Goal: Transaction & Acquisition: Purchase product/service

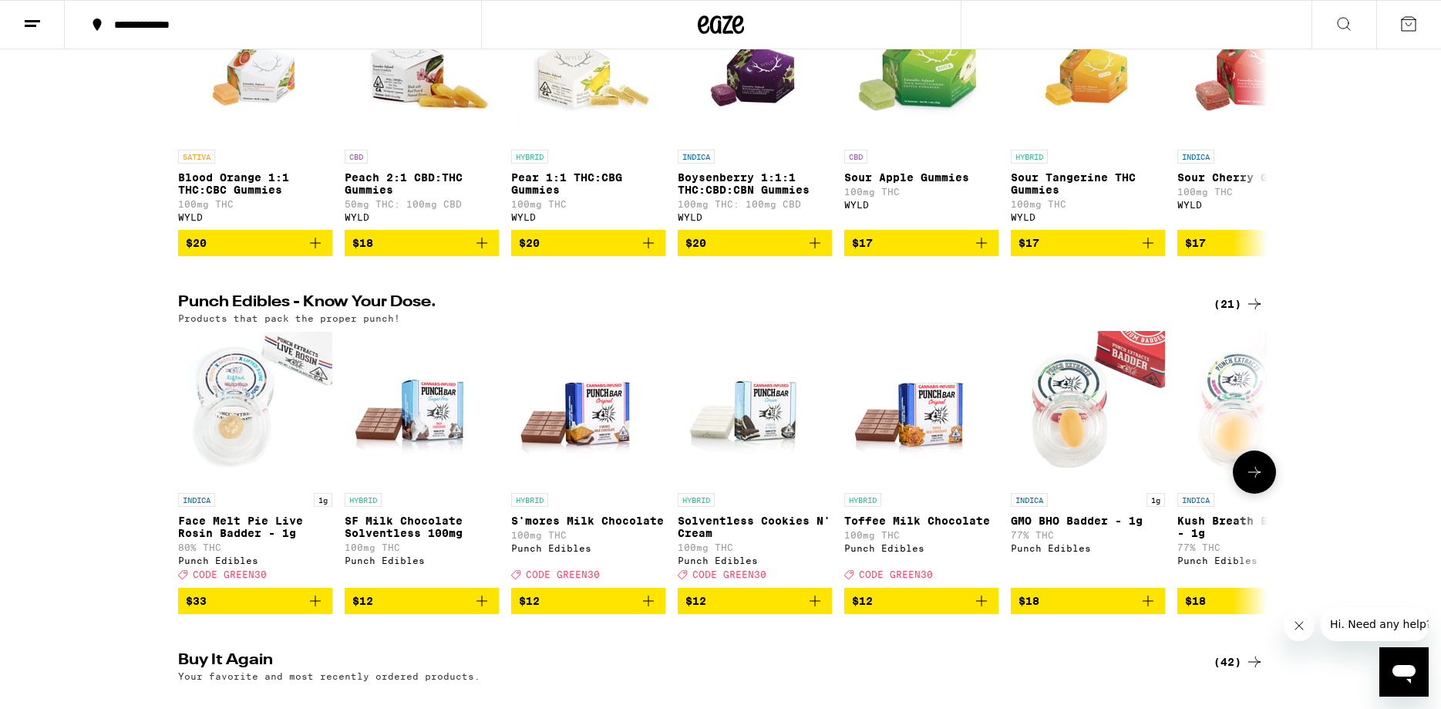
scroll to position [786, 0]
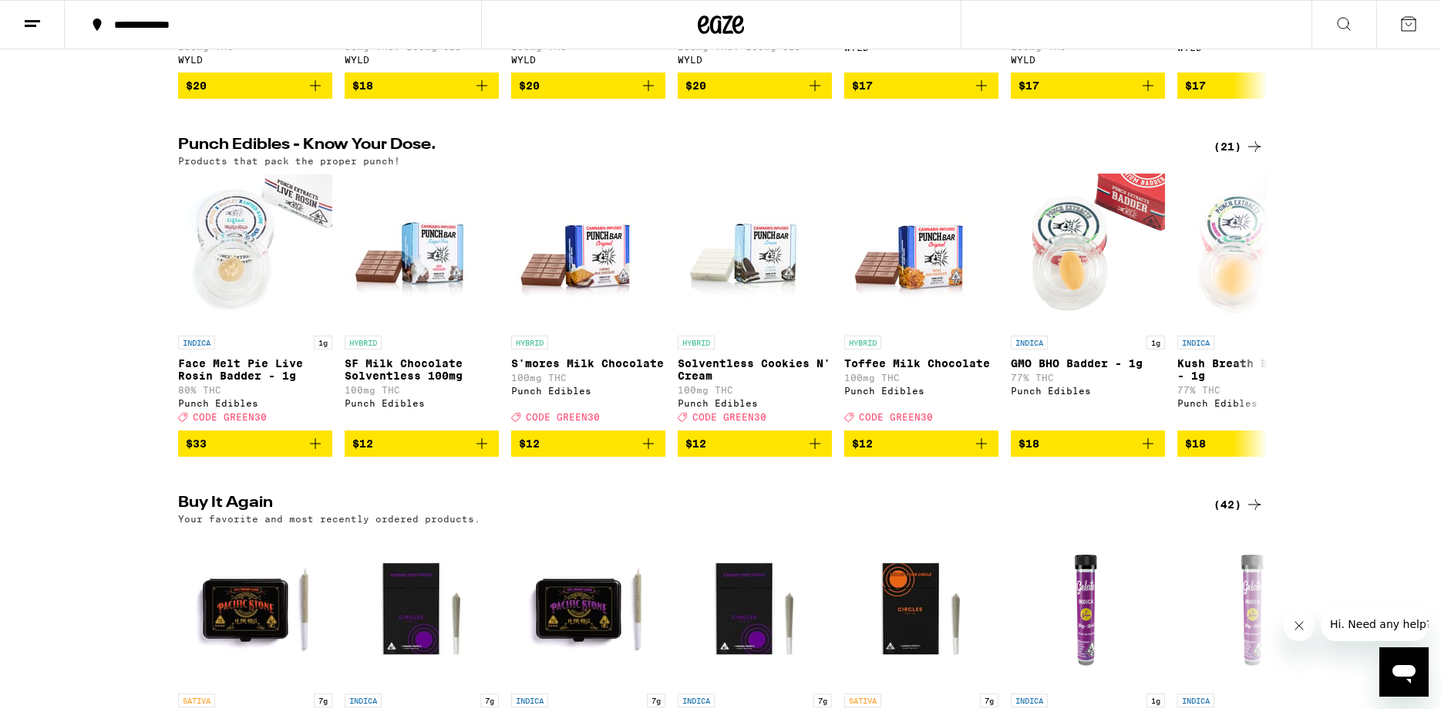
click at [1238, 514] on div "(42)" at bounding box center [1239, 504] width 50 height 19
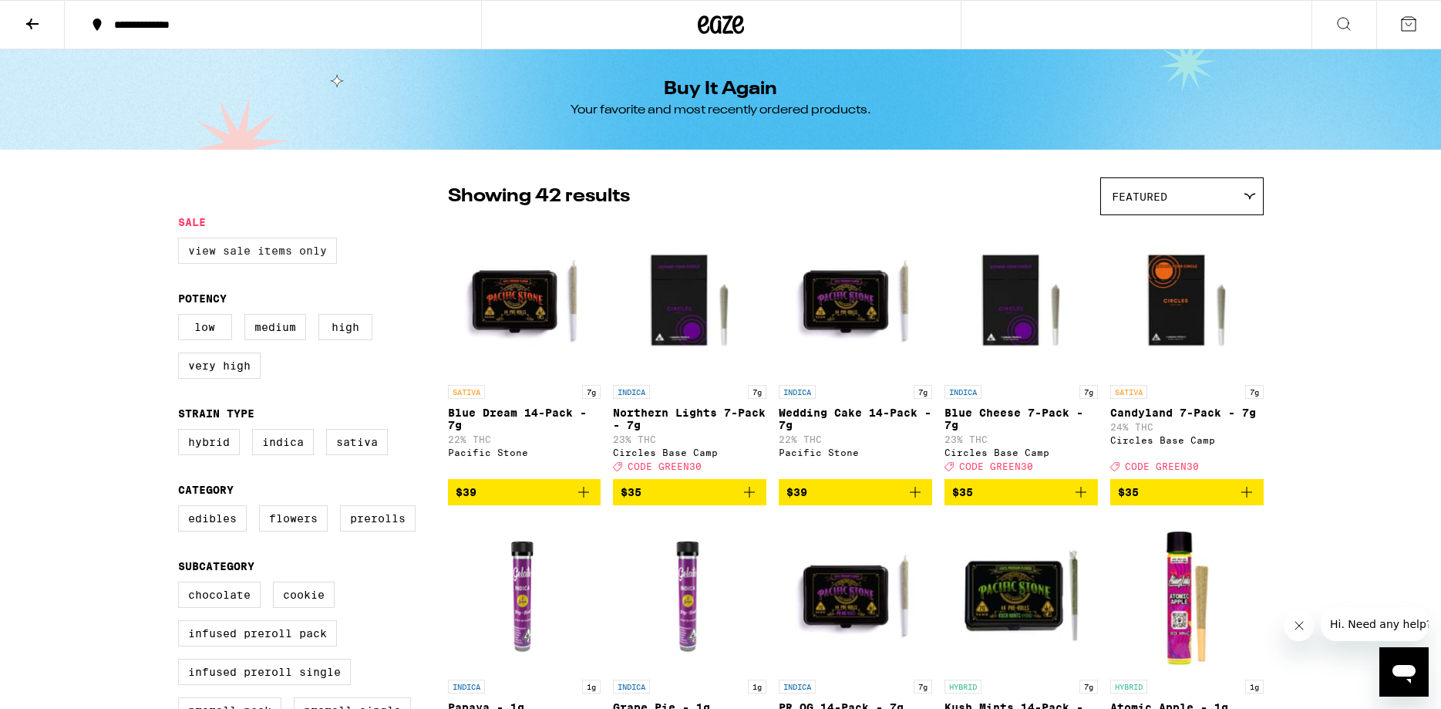
click at [300, 251] on label "View Sale Items Only" at bounding box center [257, 250] width 159 height 26
click at [182, 241] on input "View Sale Items Only" at bounding box center [181, 240] width 1 height 1
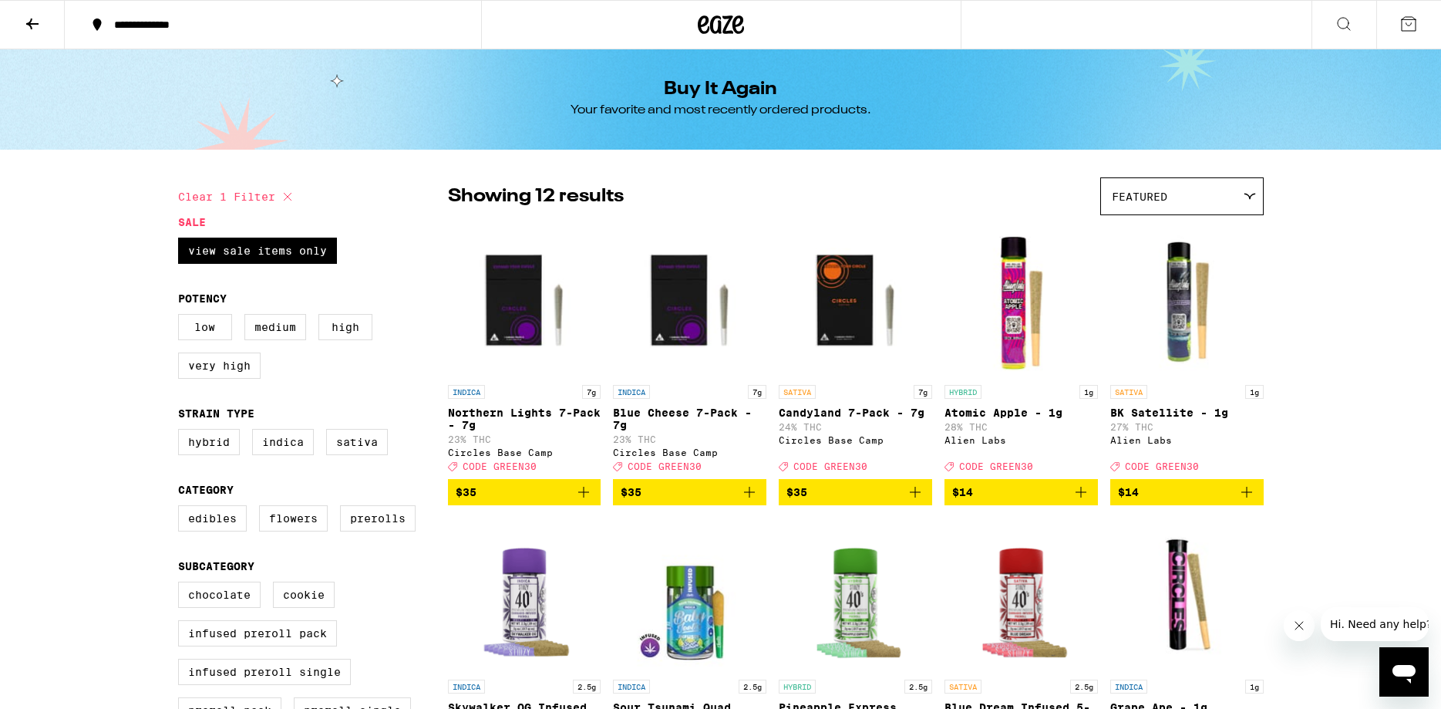
click at [546, 498] on span "$35" at bounding box center [525, 492] width 138 height 19
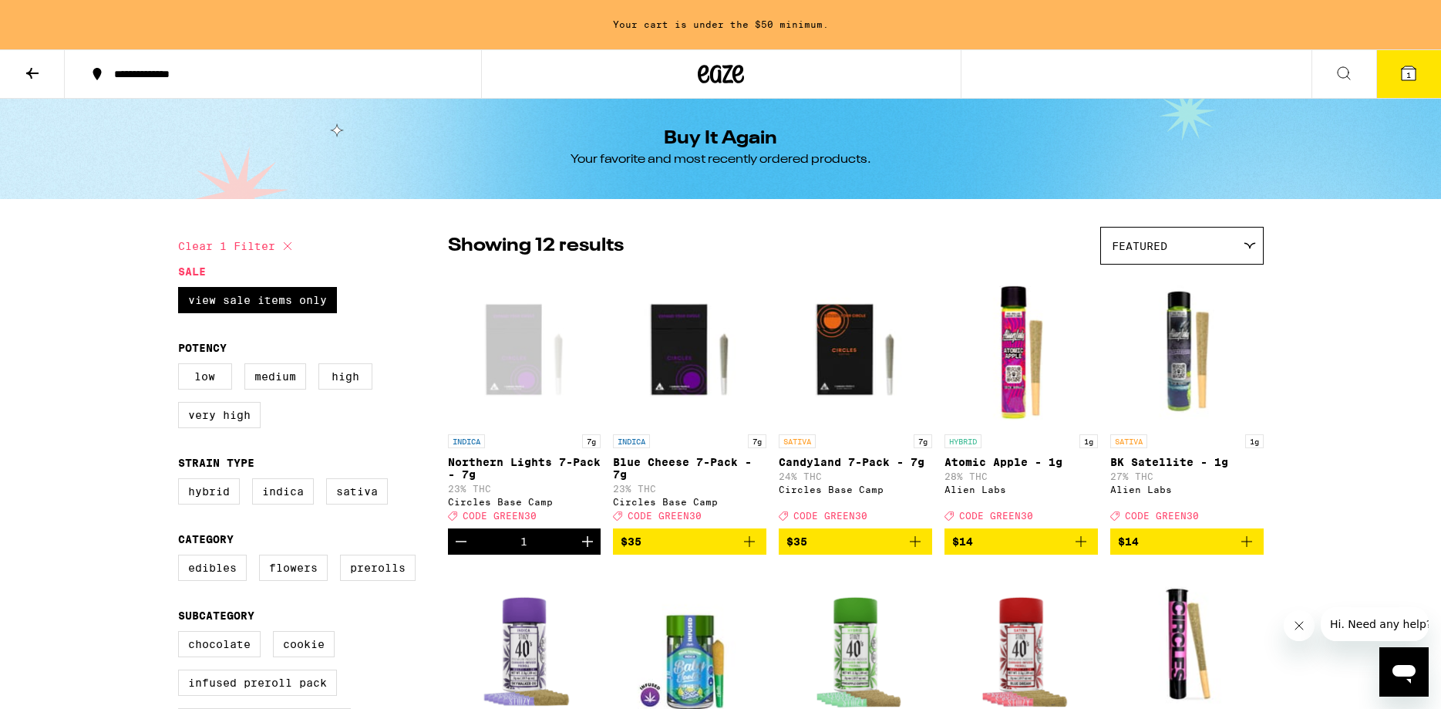
click at [695, 545] on span "$35" at bounding box center [690, 541] width 138 height 19
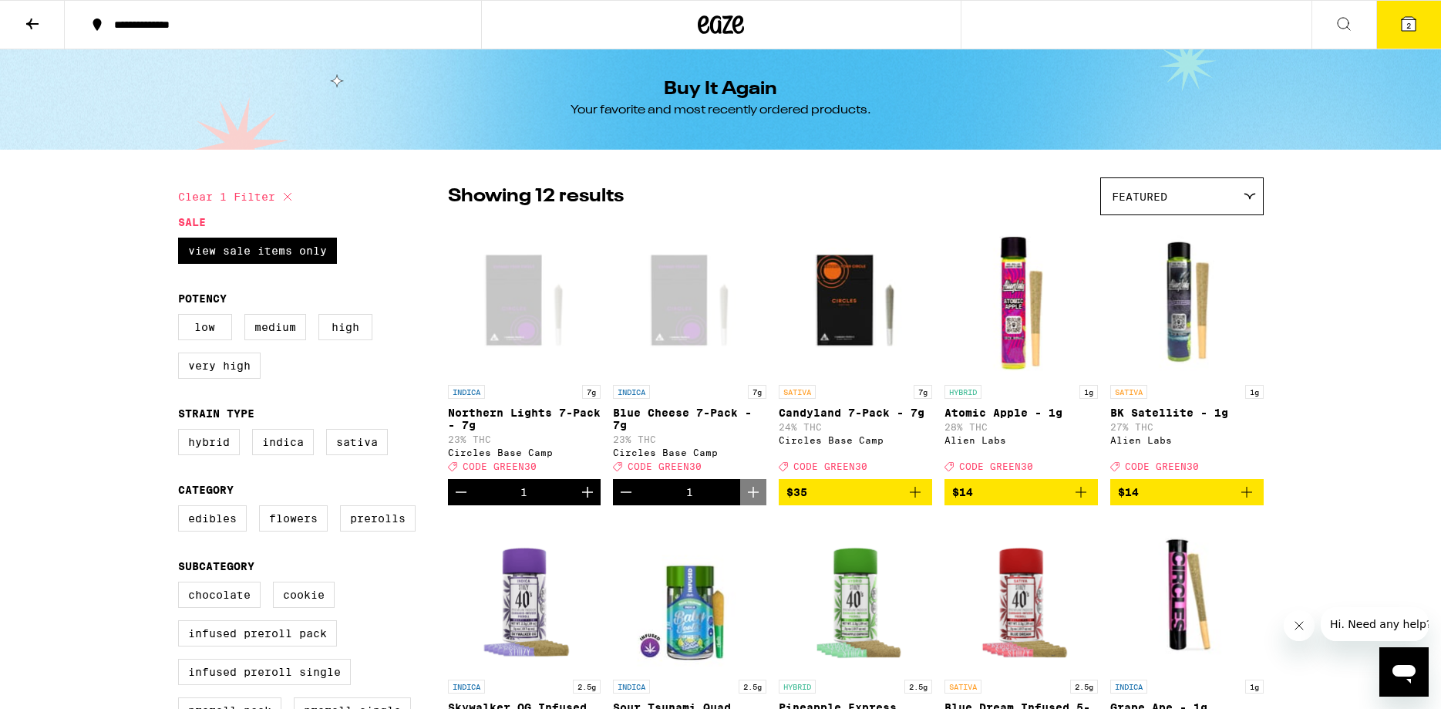
click at [847, 501] on span "$35" at bounding box center [855, 492] width 138 height 19
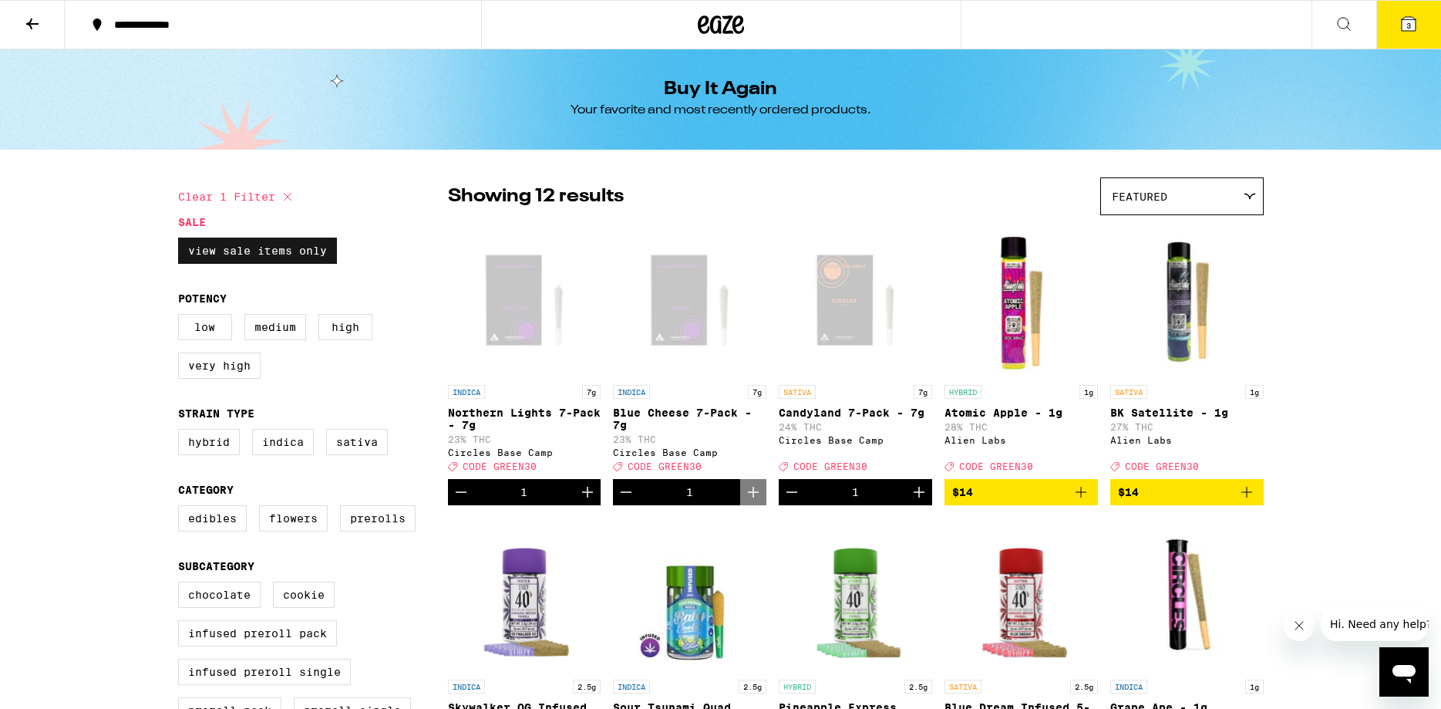
click at [281, 255] on label "View Sale Items Only" at bounding box center [257, 250] width 159 height 26
click at [182, 241] on input "View Sale Items Only" at bounding box center [181, 240] width 1 height 1
checkbox input "false"
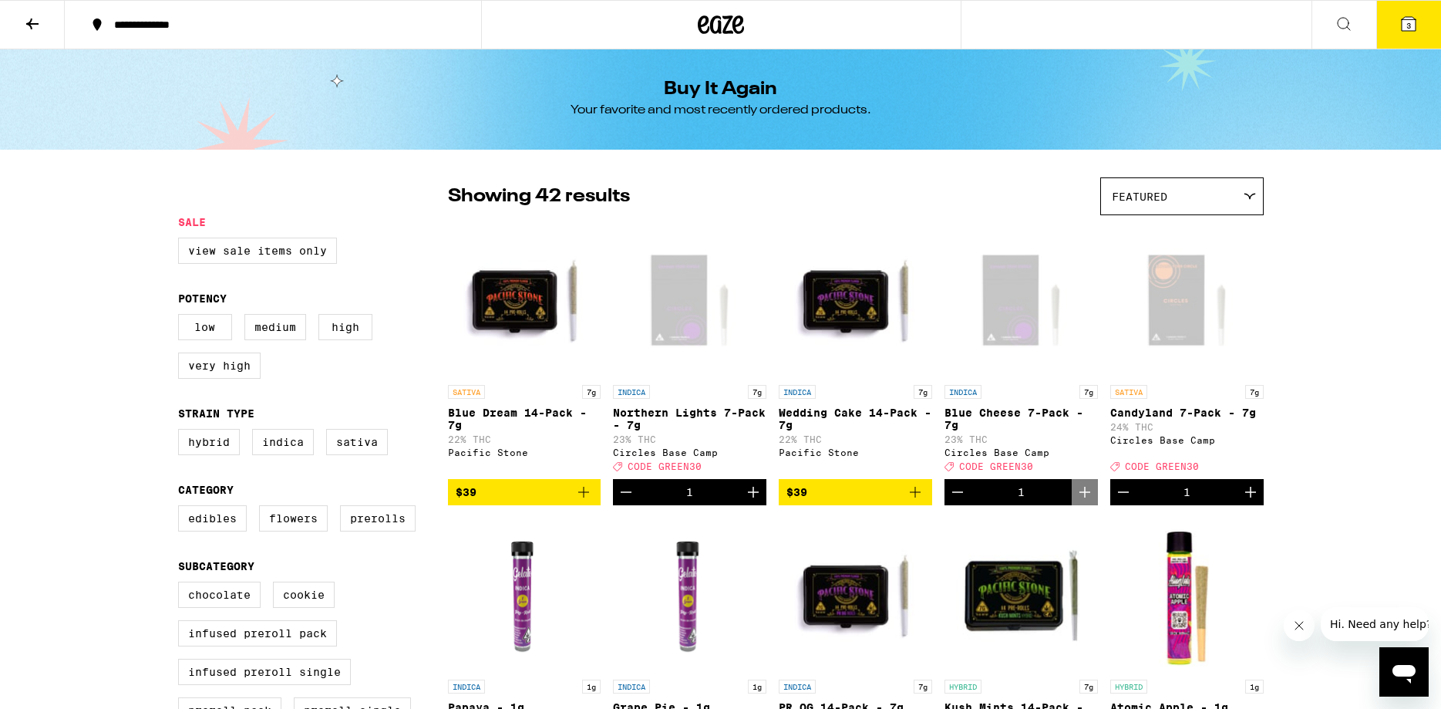
click at [509, 501] on span "$39" at bounding box center [525, 492] width 138 height 19
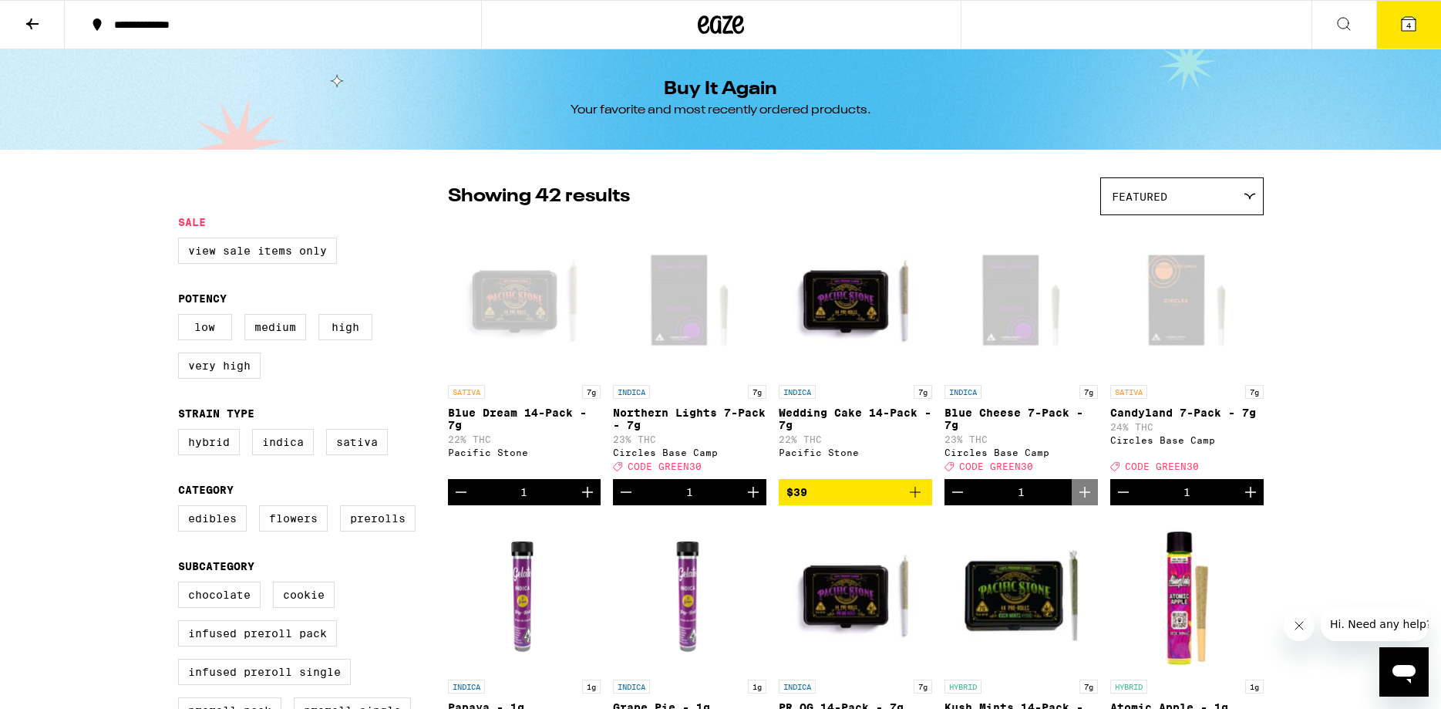
click at [1400, 29] on icon at bounding box center [1409, 24] width 19 height 19
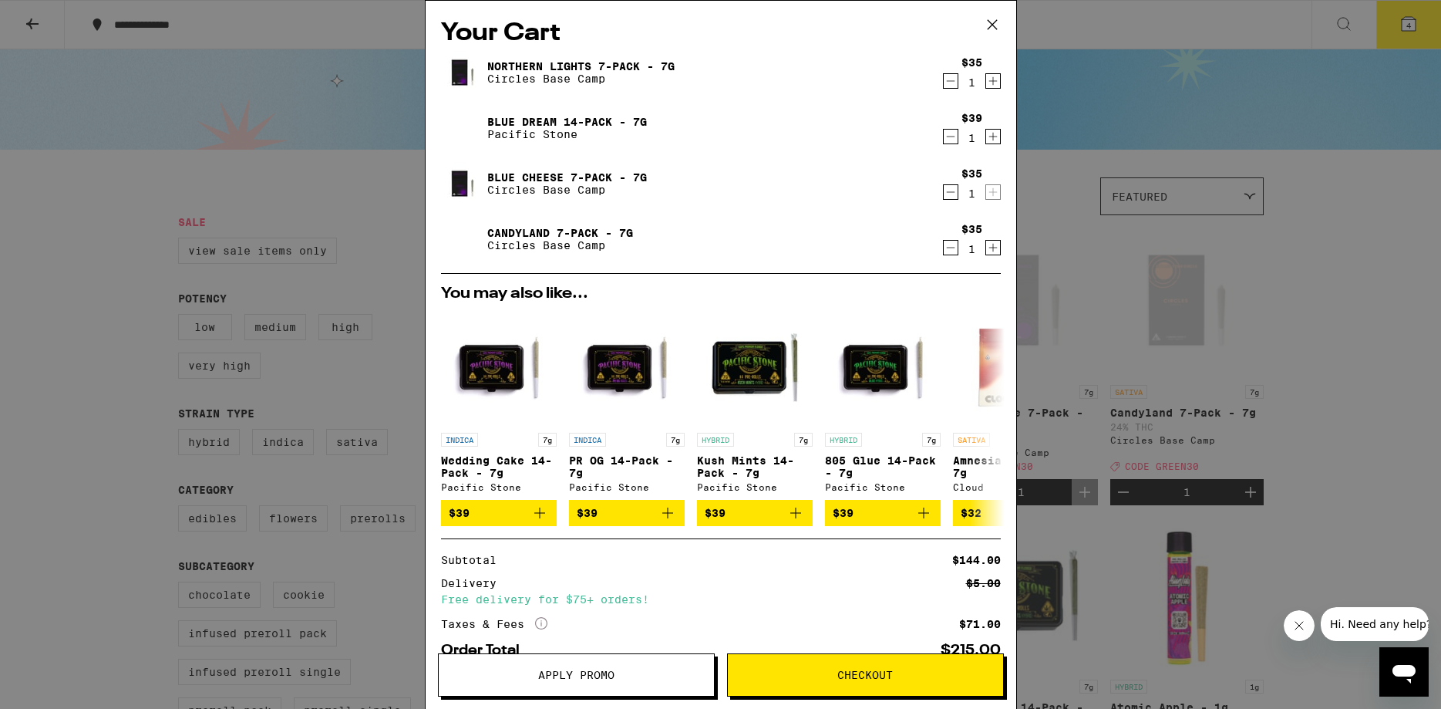
click at [613, 675] on span "Apply Promo" at bounding box center [576, 674] width 76 height 11
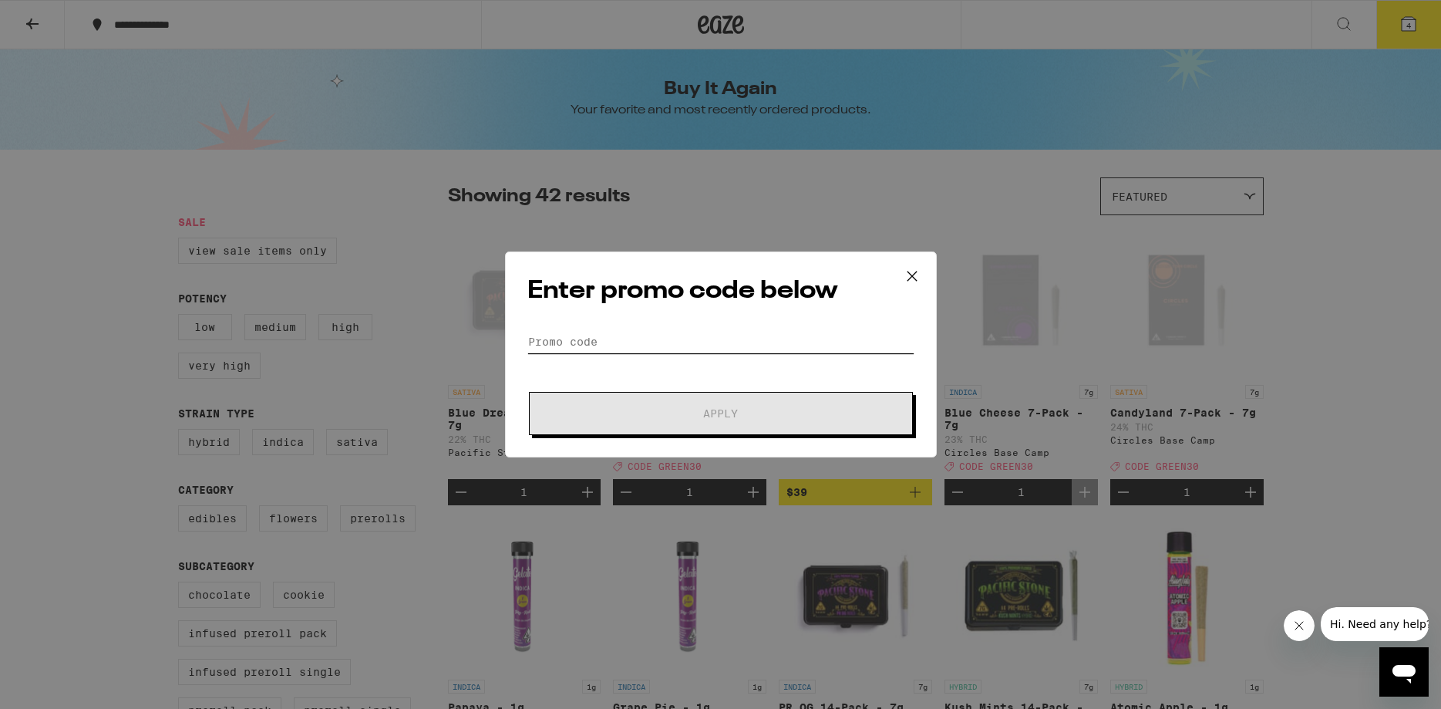
click at [616, 340] on input "Promo Code" at bounding box center [720, 341] width 387 height 23
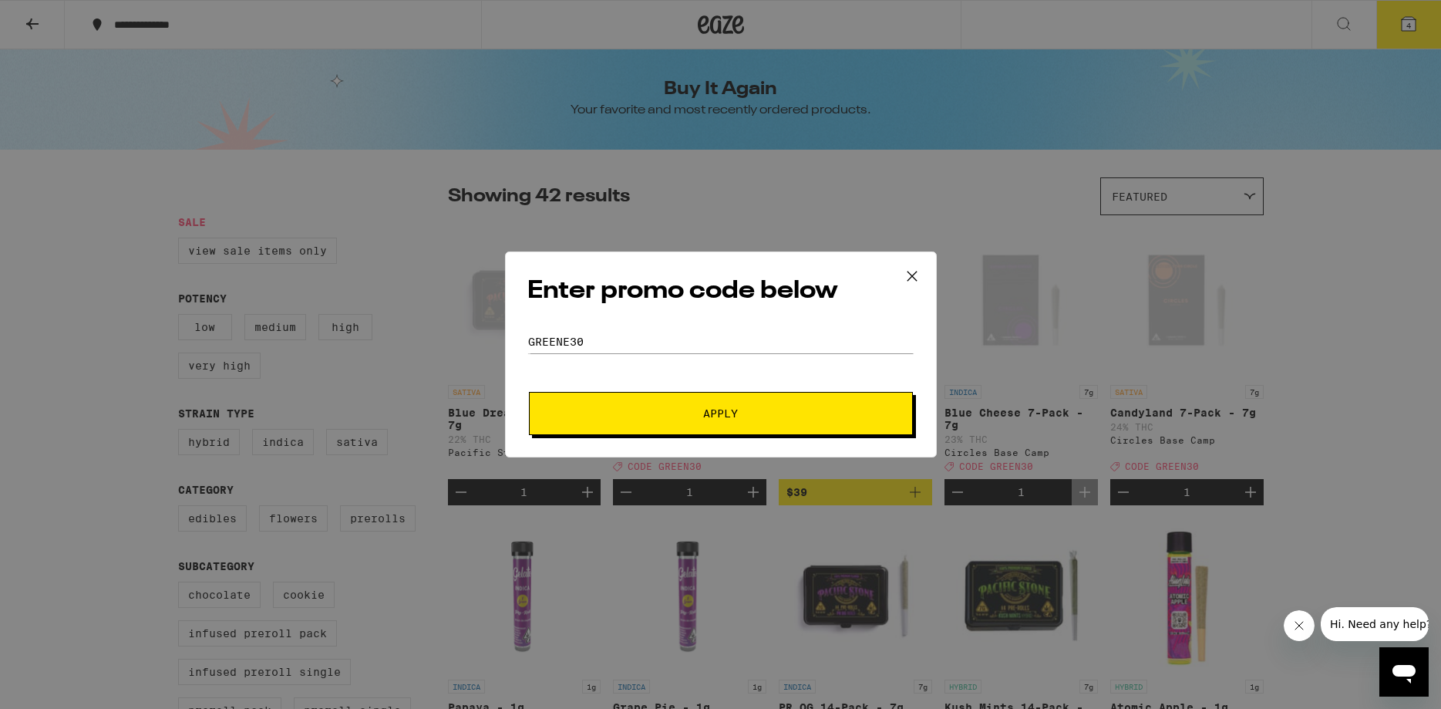
click at [724, 409] on span "Apply" at bounding box center [720, 413] width 35 height 11
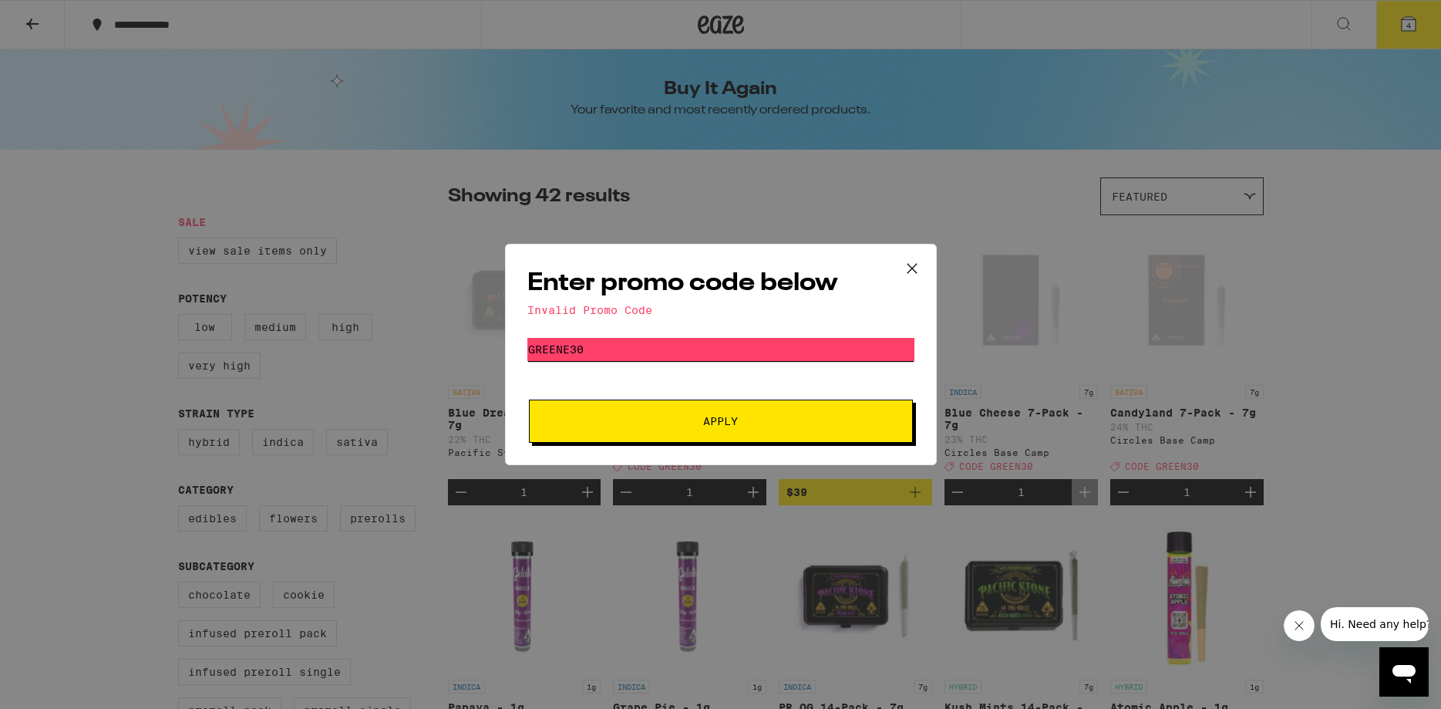
click at [573, 347] on input "greene30" at bounding box center [720, 349] width 387 height 23
type input "green30"
click at [529, 399] on button "Apply" at bounding box center [721, 420] width 384 height 43
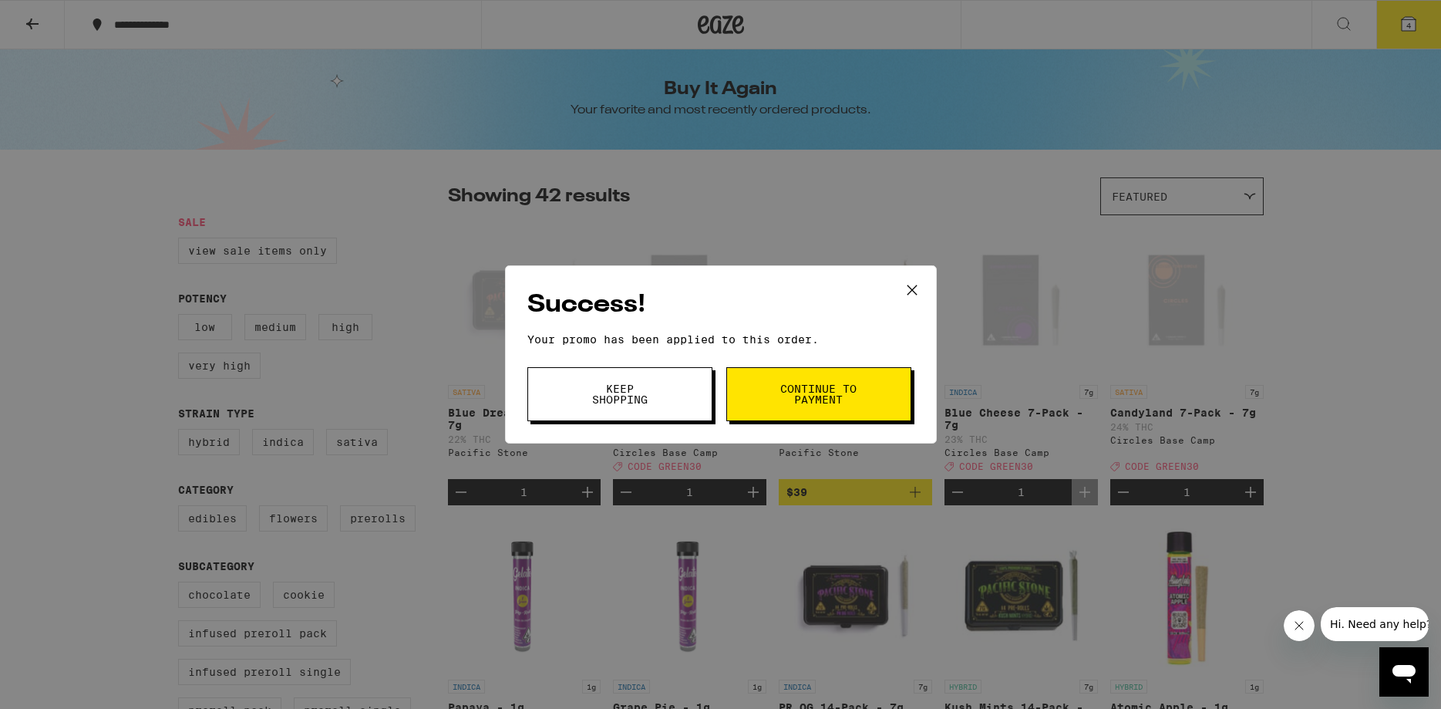
click at [802, 398] on span "Continue to payment" at bounding box center [819, 394] width 79 height 22
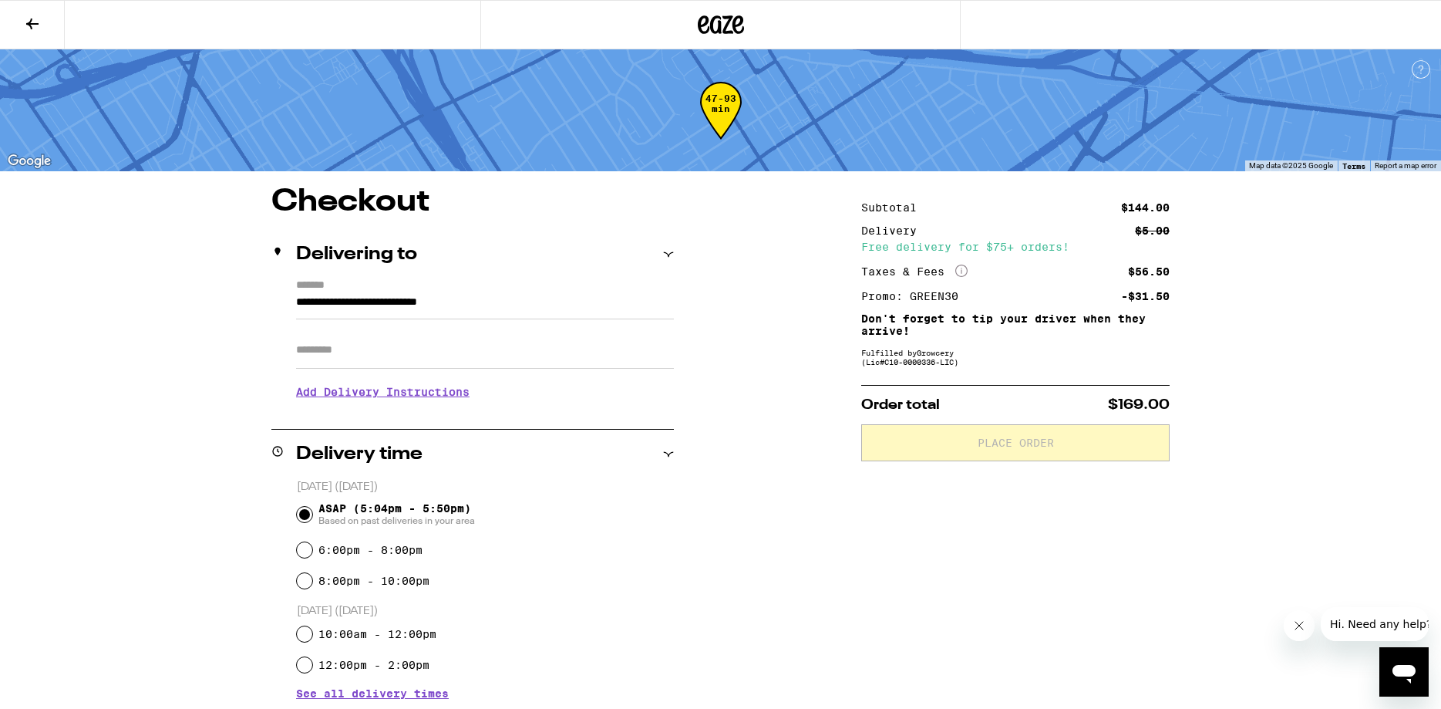
click at [515, 352] on input "Apt/Suite" at bounding box center [485, 350] width 378 height 37
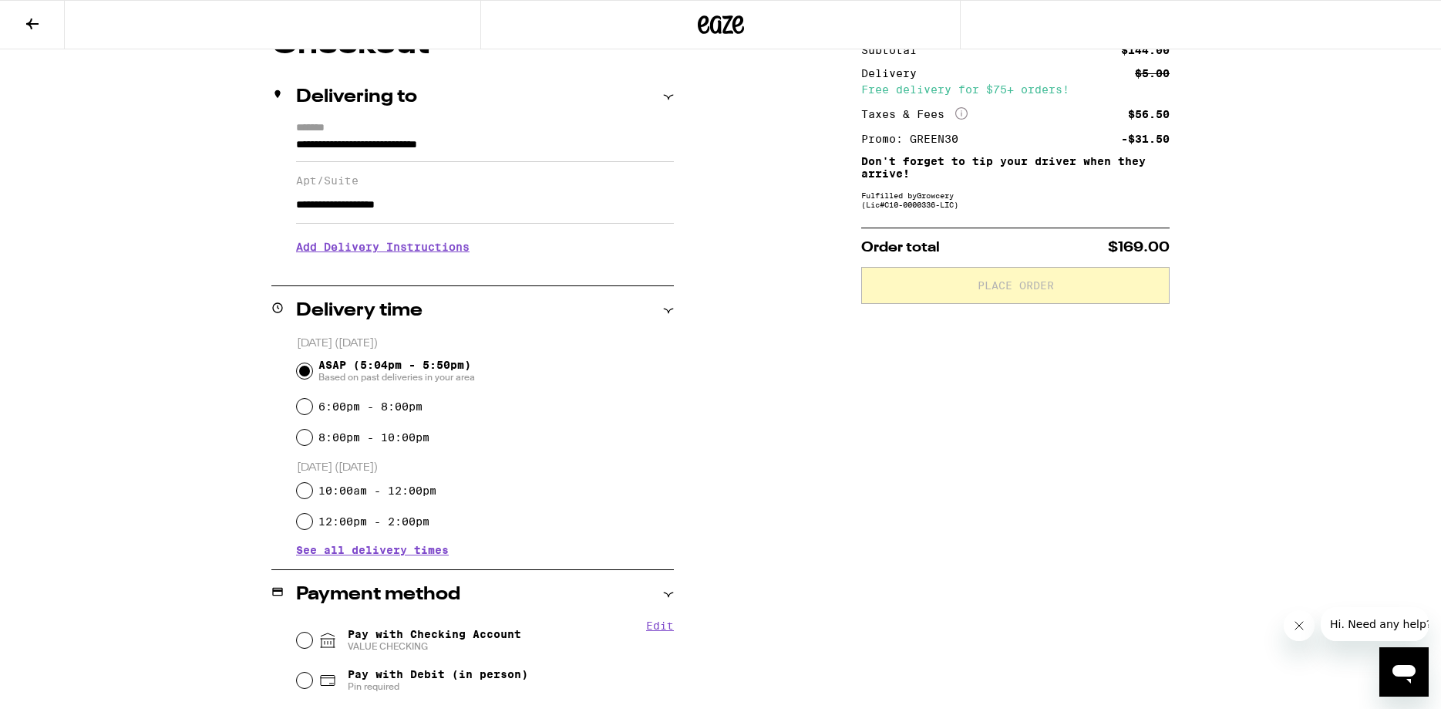
scroll to position [236, 0]
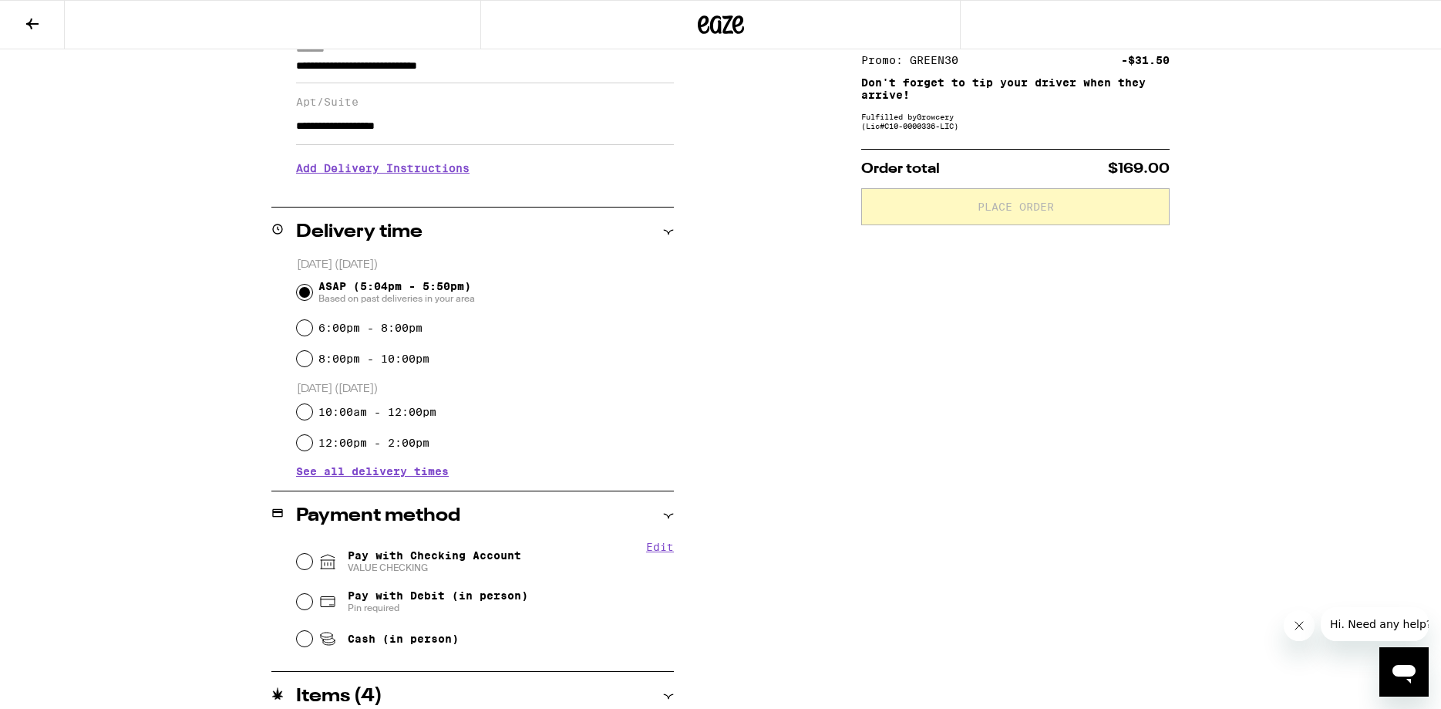
type input "**********"
click at [422, 554] on span "Pay with Checking Account VALUE CHECKING" at bounding box center [434, 561] width 173 height 25
click at [312, 554] on input "Pay with Checking Account VALUE CHECKING" at bounding box center [304, 561] width 15 height 15
radio input "true"
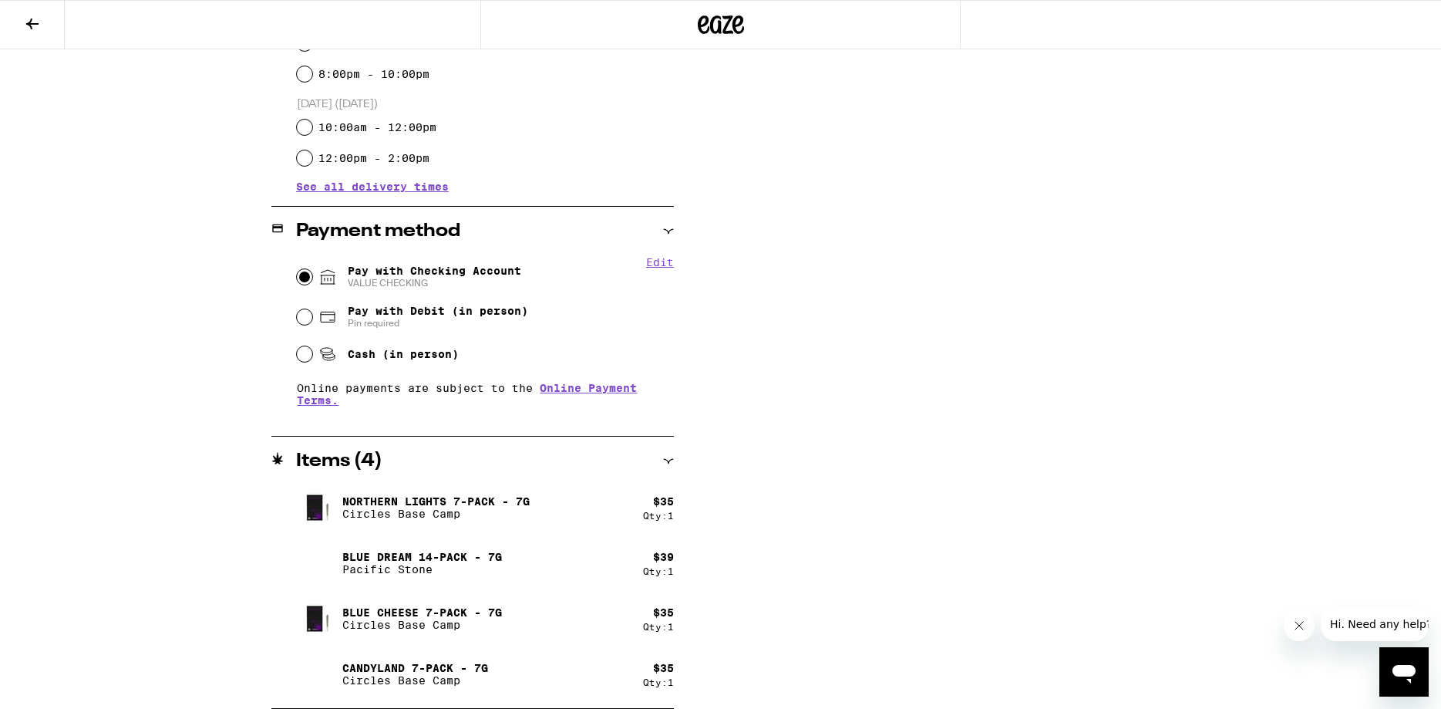
scroll to position [49, 0]
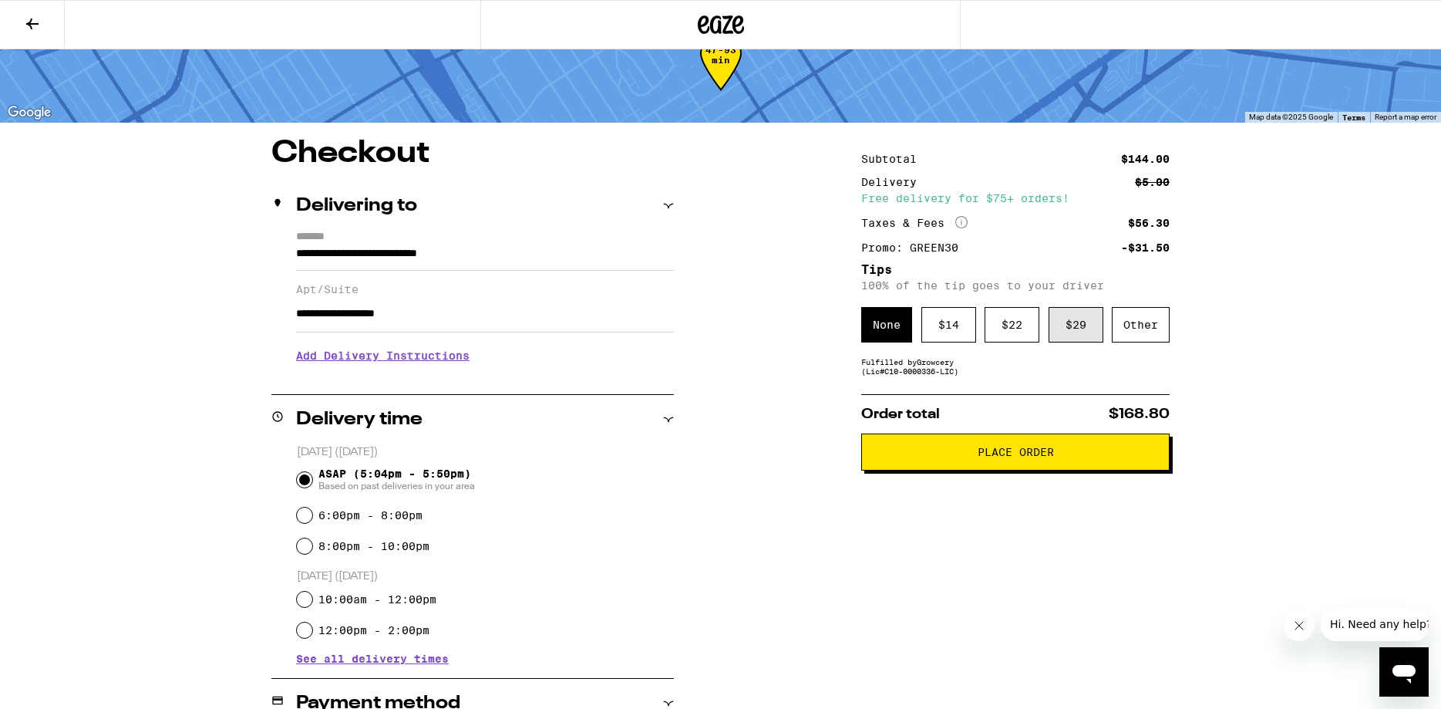
click at [1079, 338] on div "$ 29" at bounding box center [1076, 324] width 55 height 35
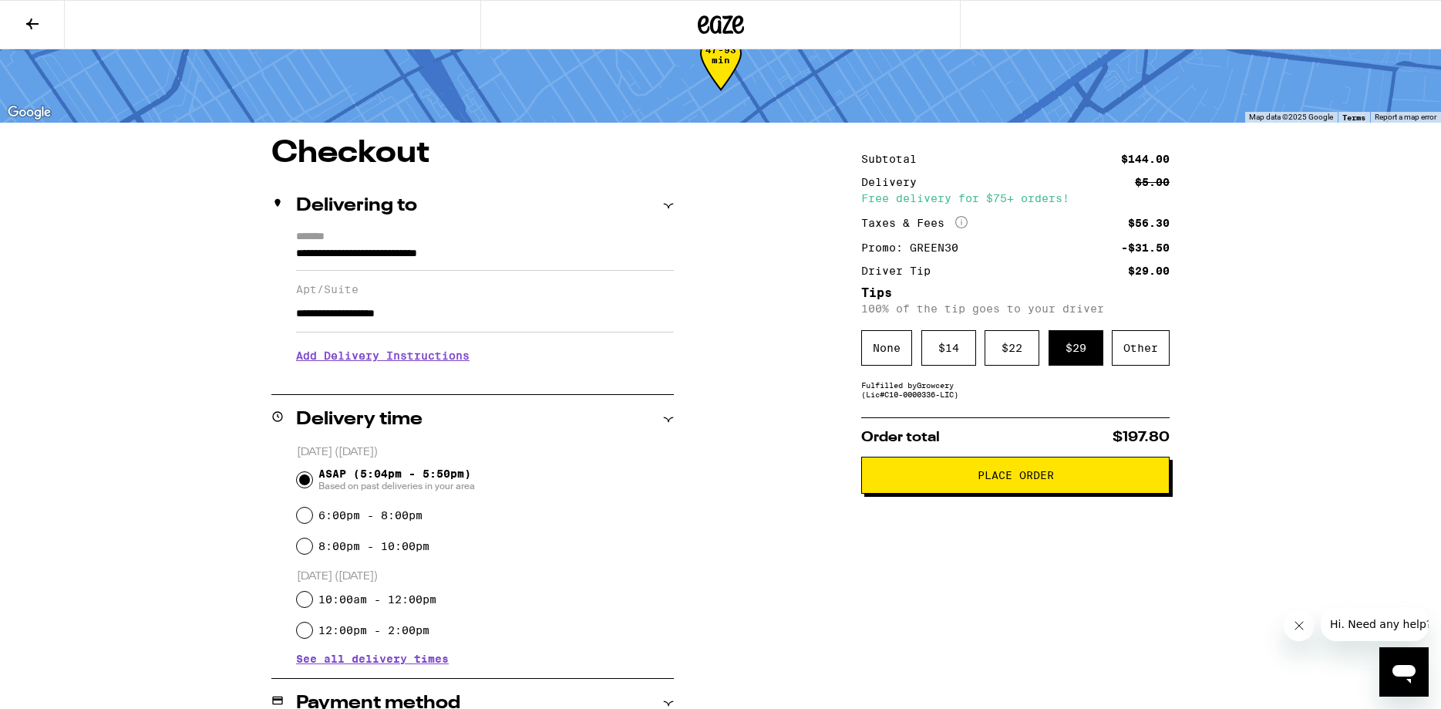
click at [978, 480] on span "Place Order" at bounding box center [1016, 475] width 76 height 11
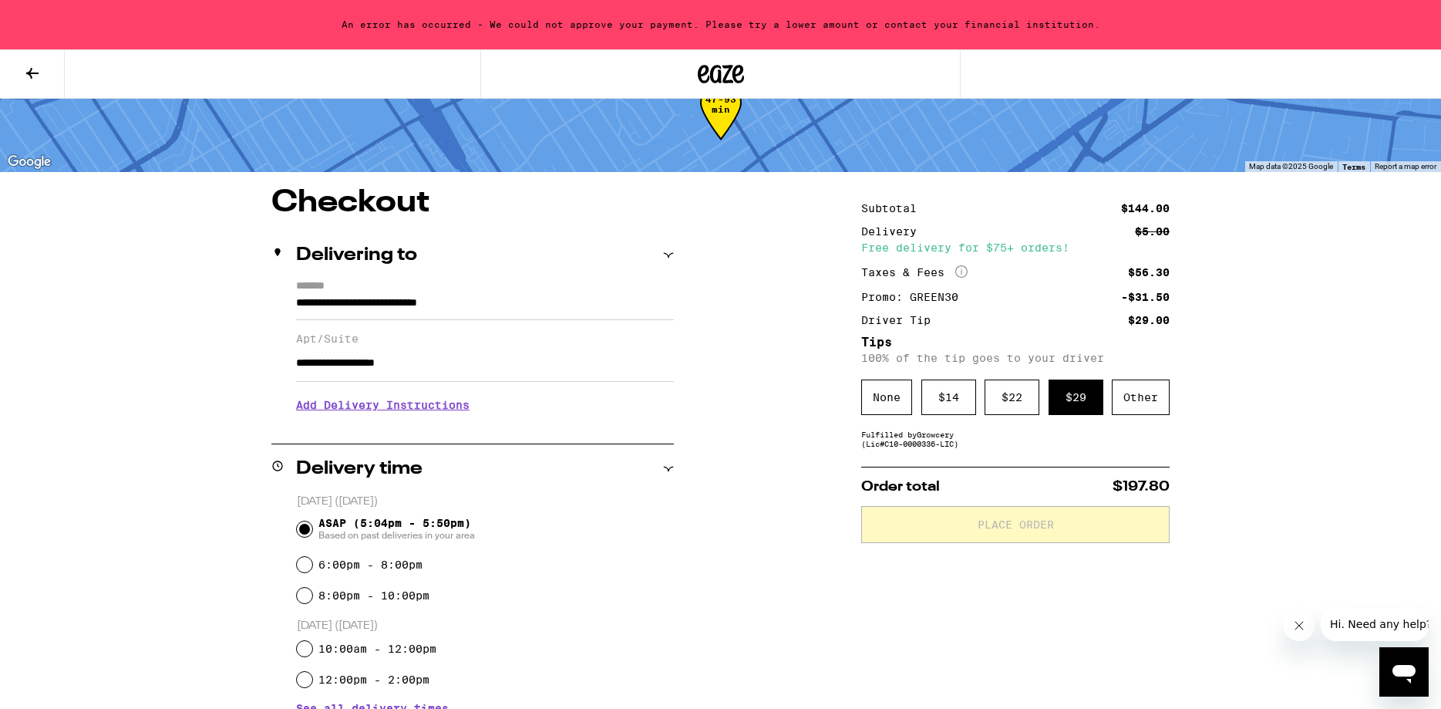
scroll to position [98, 0]
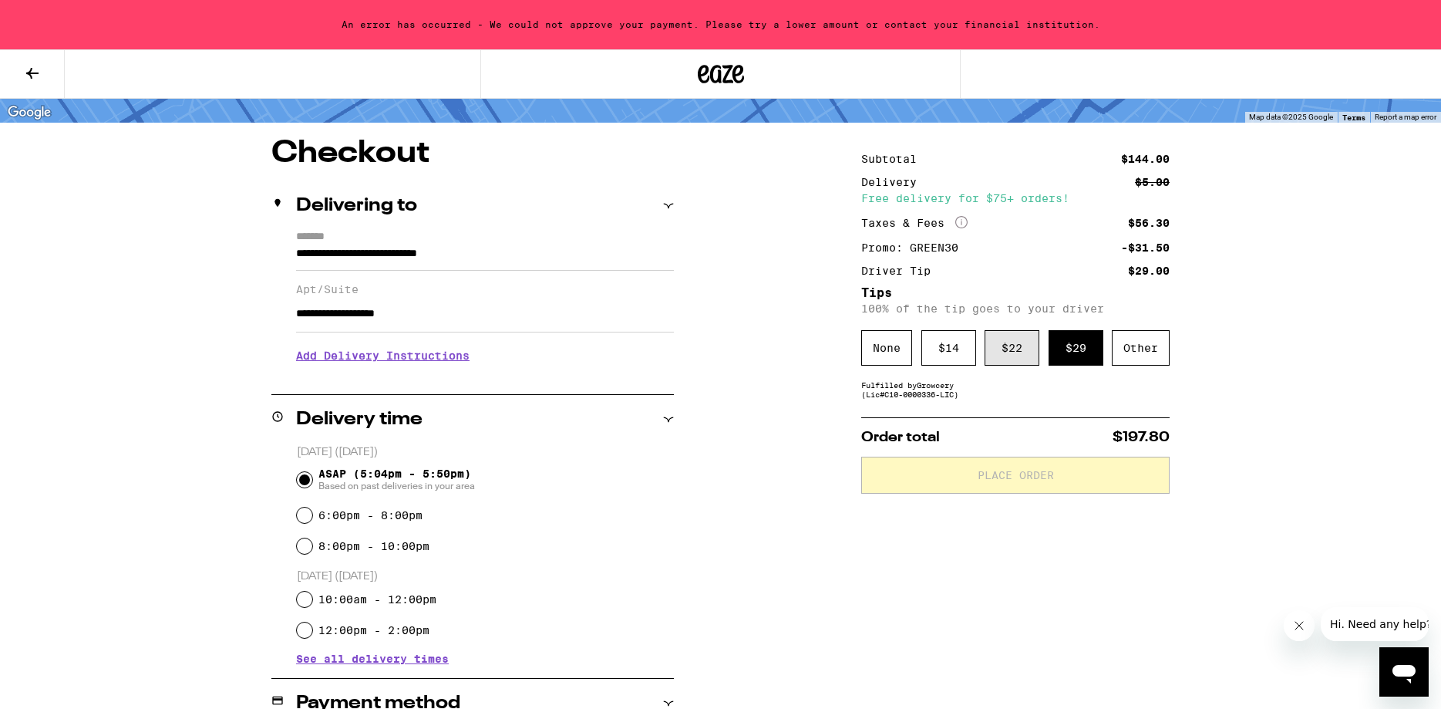
click at [1018, 346] on div "$ 22" at bounding box center [1012, 347] width 55 height 35
click at [480, 322] on input "**********" at bounding box center [485, 313] width 378 height 37
click at [547, 451] on p "[DATE] ([DATE])" at bounding box center [485, 452] width 377 height 15
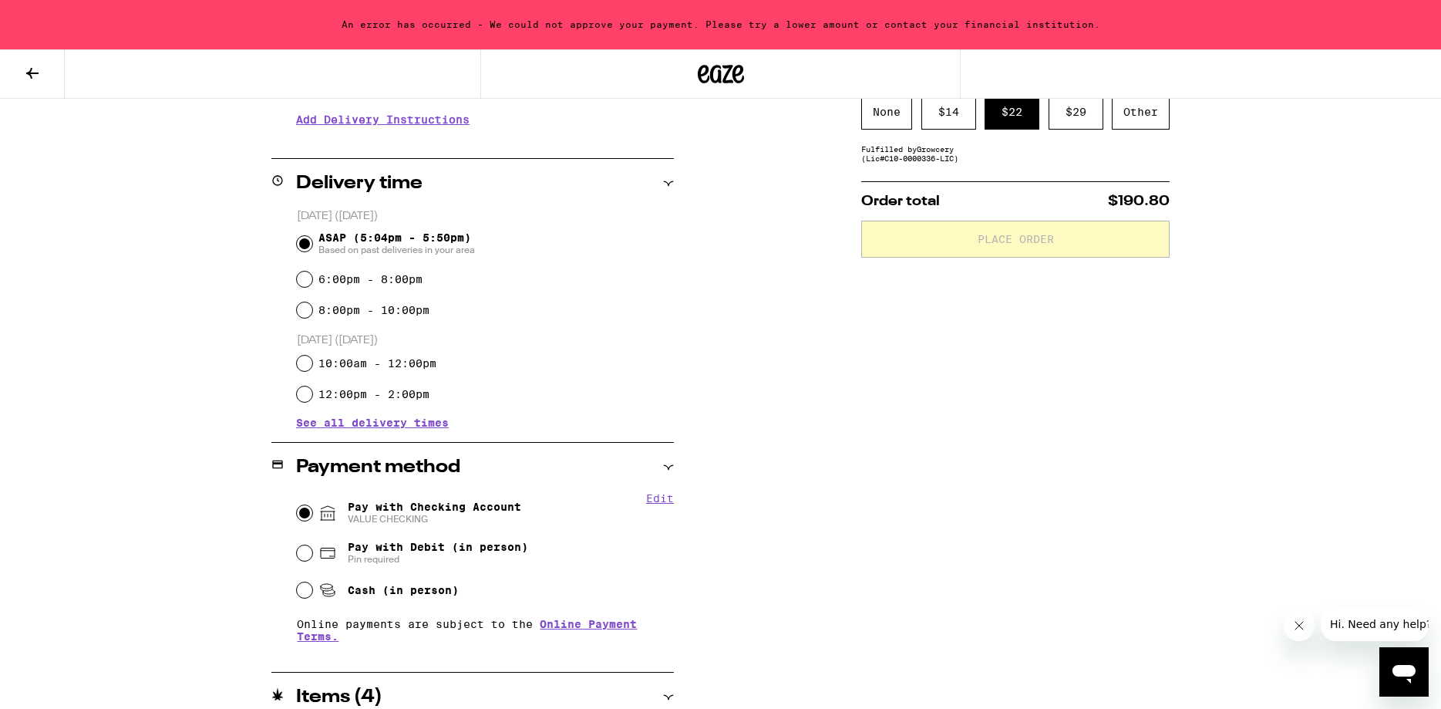
click at [527, 503] on div "Pay with Checking Account VALUE CHECKING" at bounding box center [485, 513] width 377 height 40
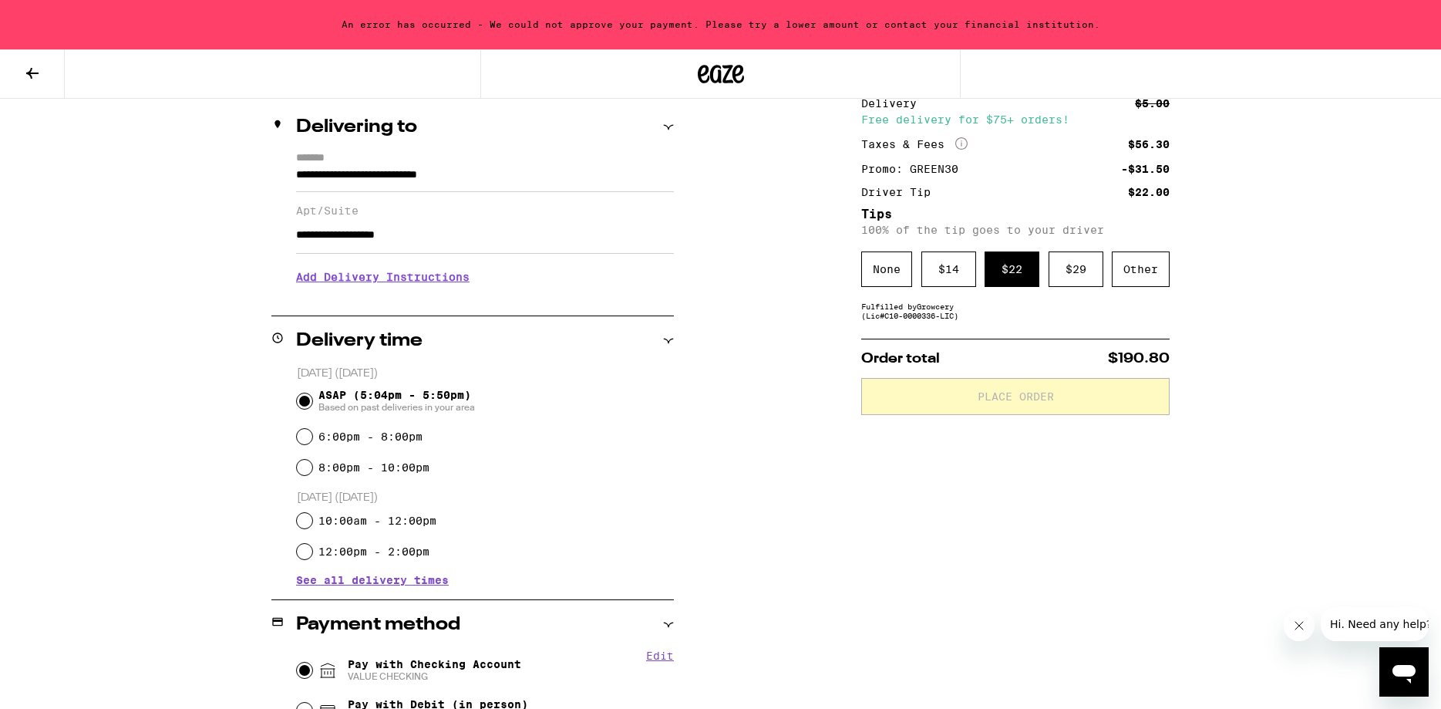
scroll to position [19, 0]
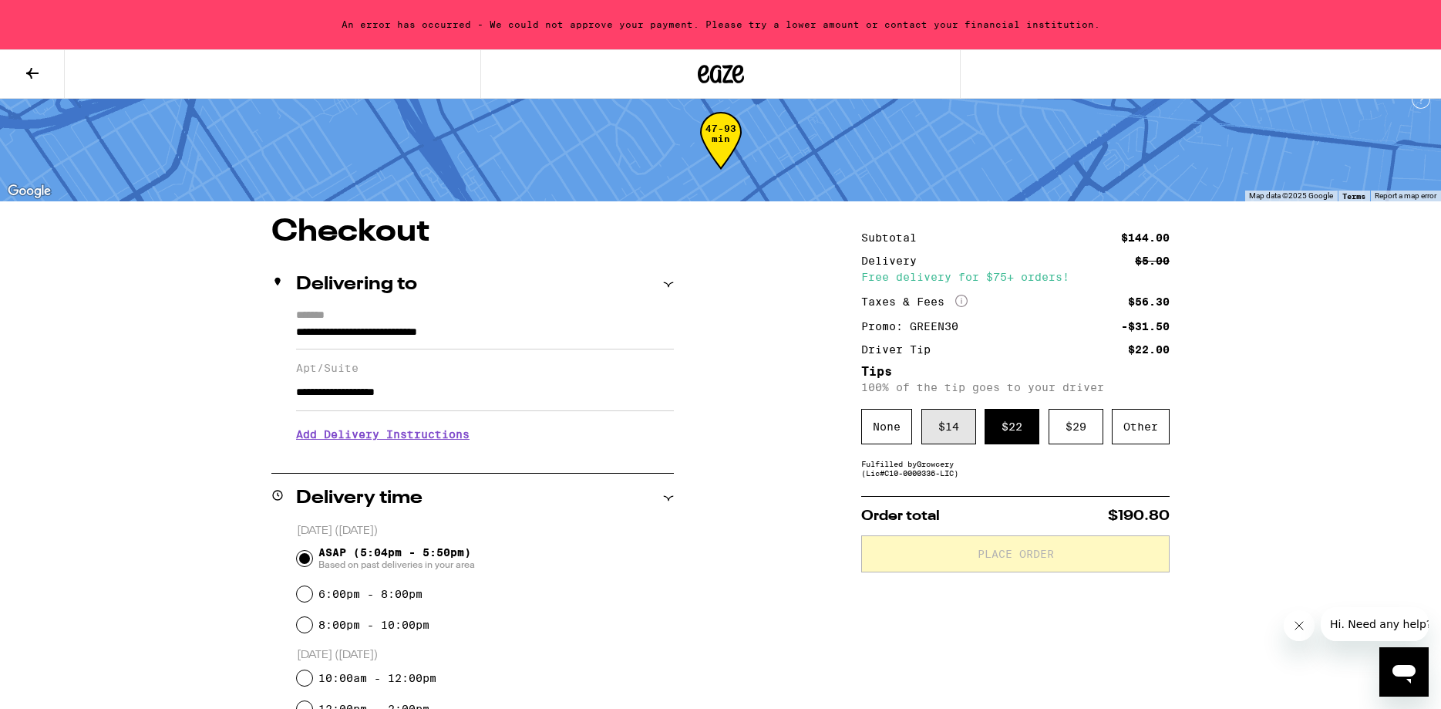
click at [941, 426] on div "$ 14" at bounding box center [948, 426] width 55 height 35
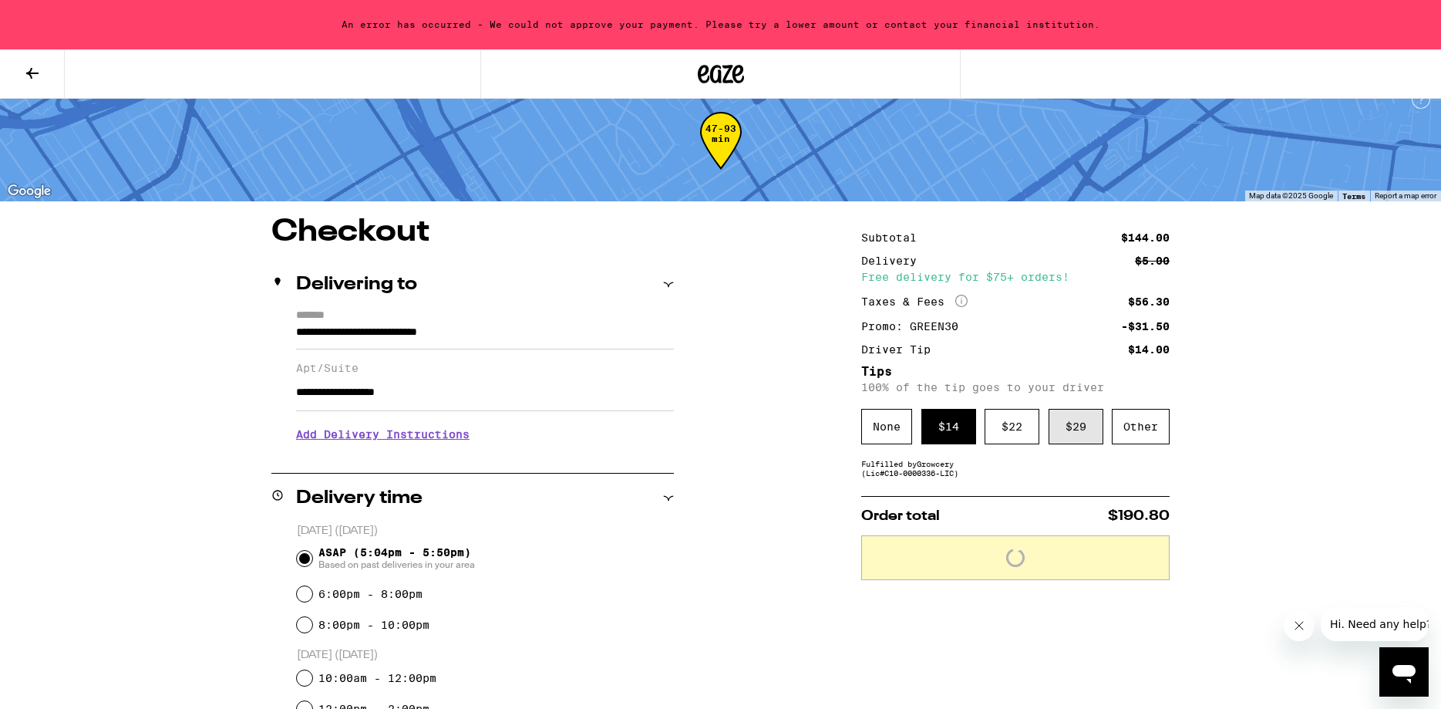
click at [1059, 424] on div "$ 29" at bounding box center [1076, 426] width 55 height 35
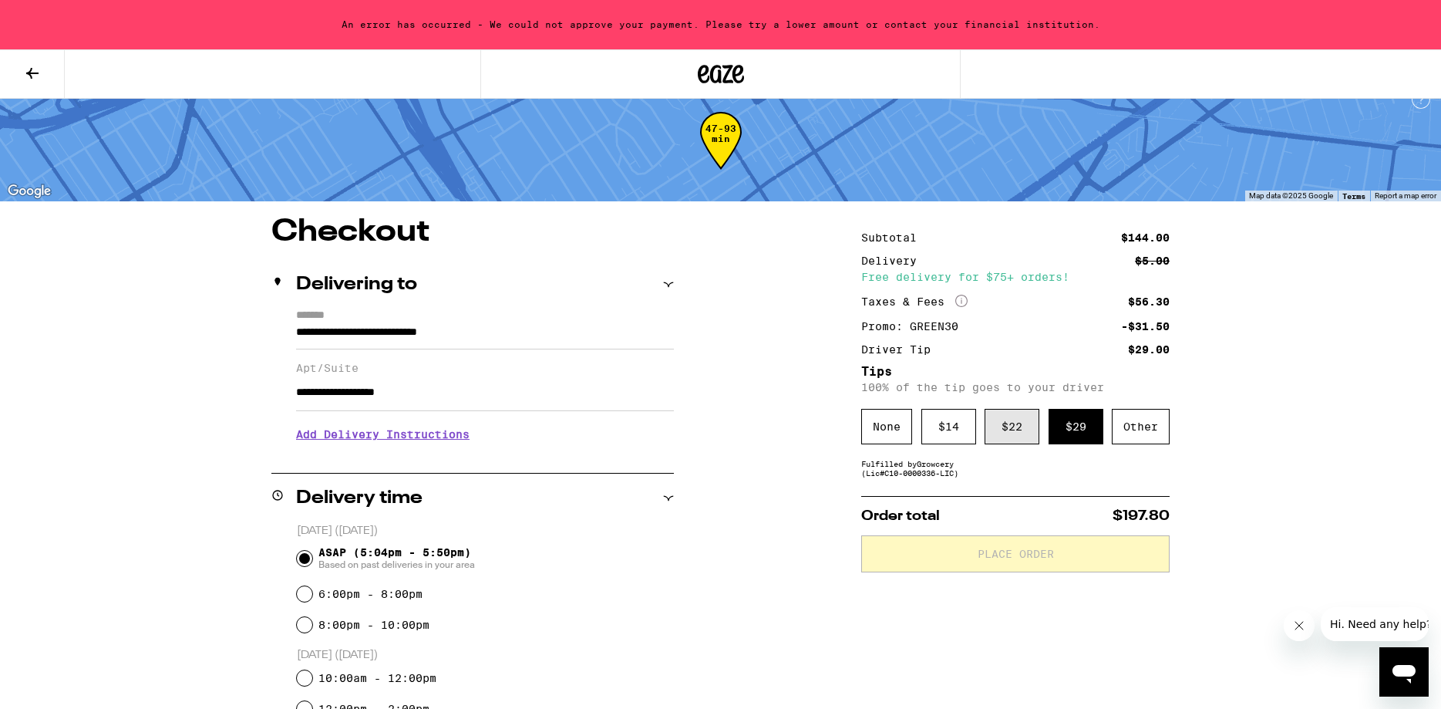
click at [1004, 423] on div "$ 22" at bounding box center [1012, 426] width 55 height 35
click at [84, 22] on div "An error has occurred - We could not approve your payment. Please try a lower a…" at bounding box center [720, 24] width 1441 height 49
click at [1400, 16] on div "An error has occurred - We could not approve your payment. Please try a lower a…" at bounding box center [720, 24] width 1441 height 49
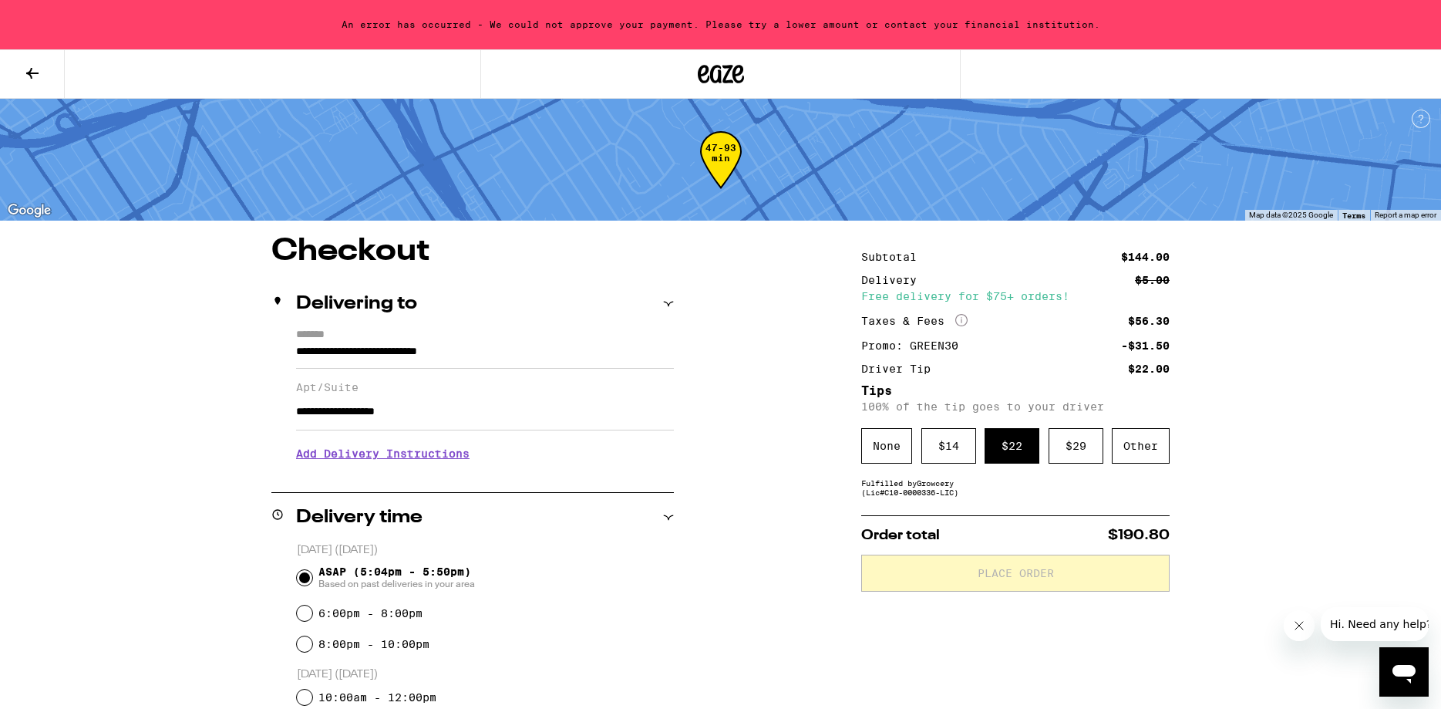
click at [34, 71] on icon at bounding box center [32, 73] width 19 height 19
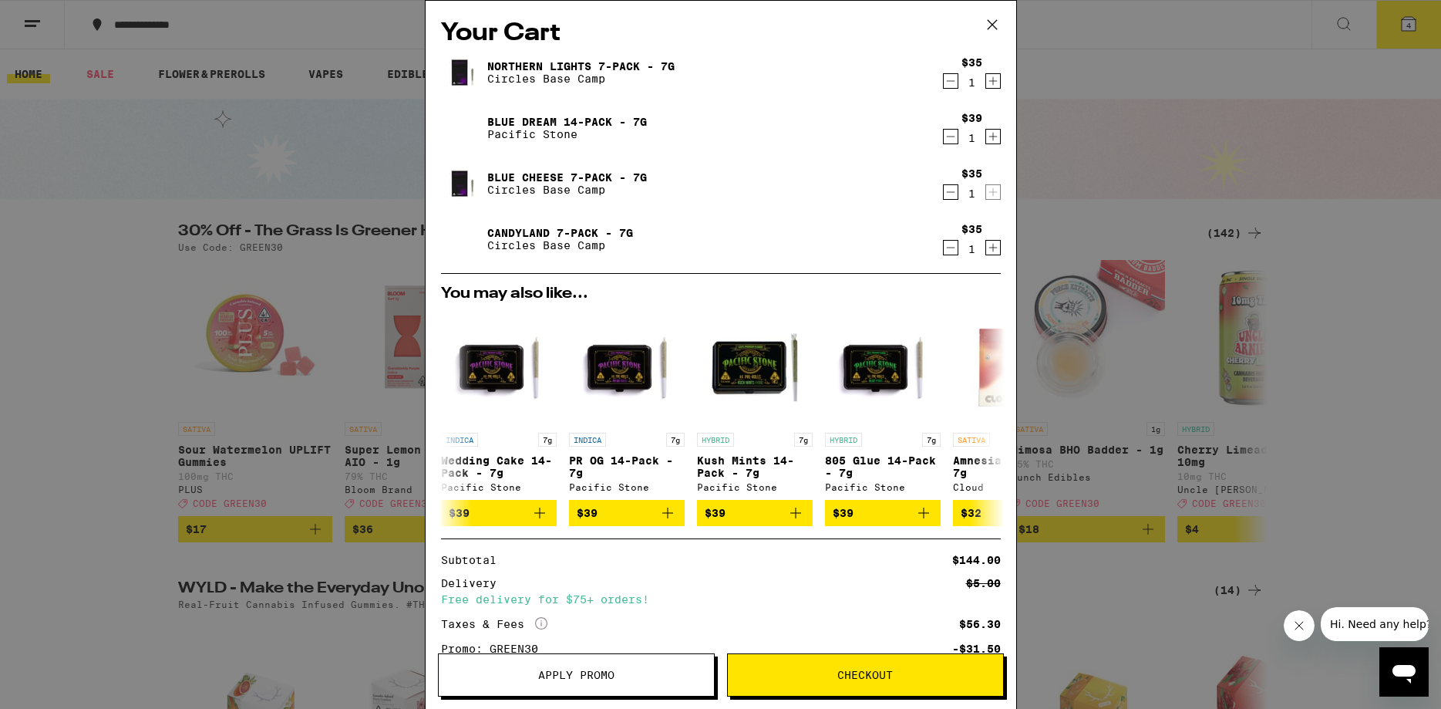
scroll to position [146, 0]
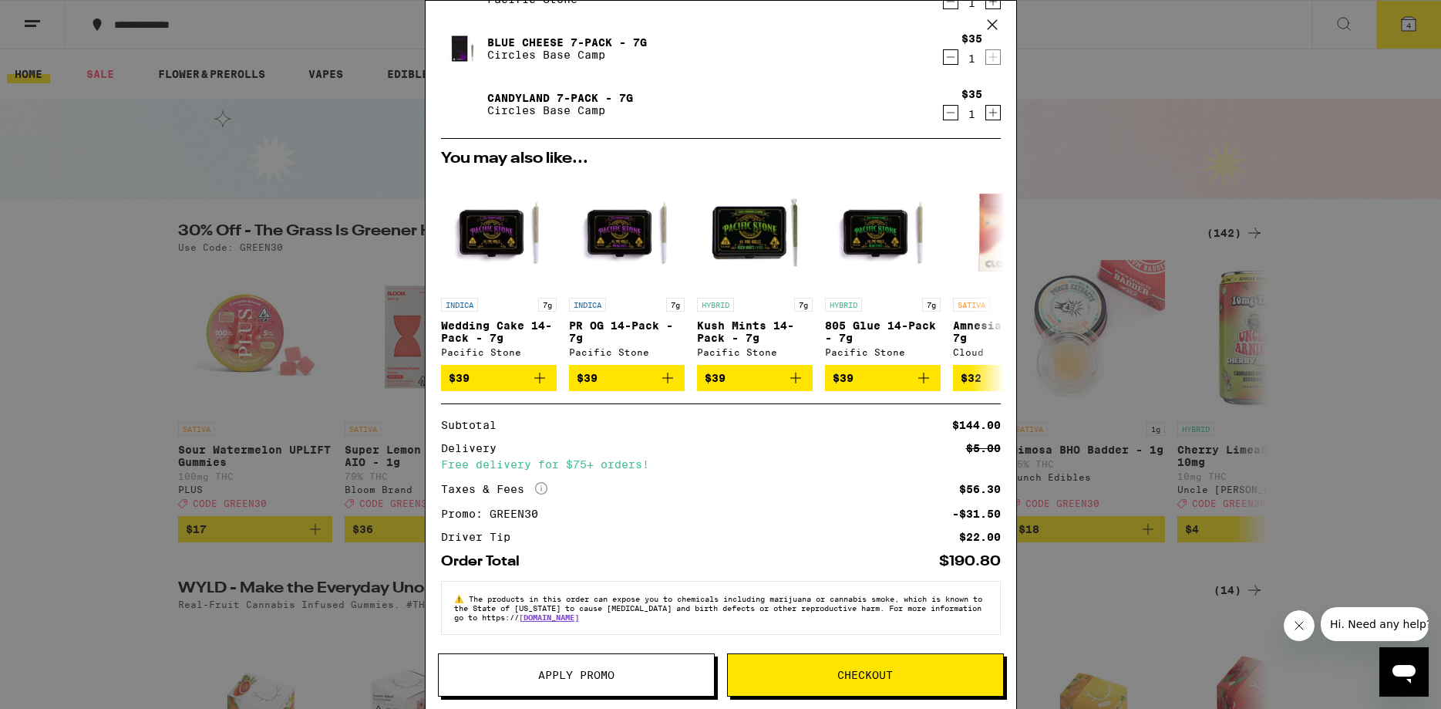
click at [820, 674] on span "Checkout" at bounding box center [865, 674] width 275 height 11
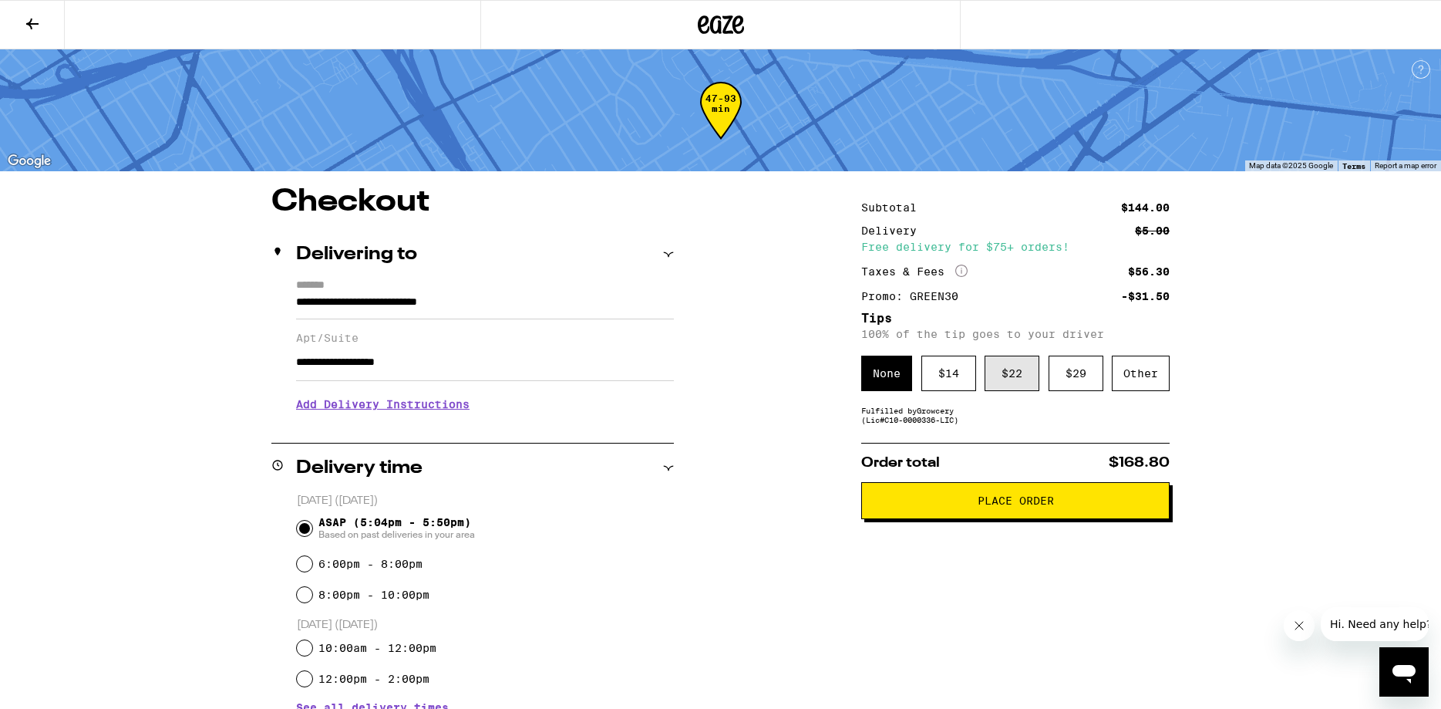
click at [1031, 383] on div "$ 22" at bounding box center [1012, 372] width 55 height 35
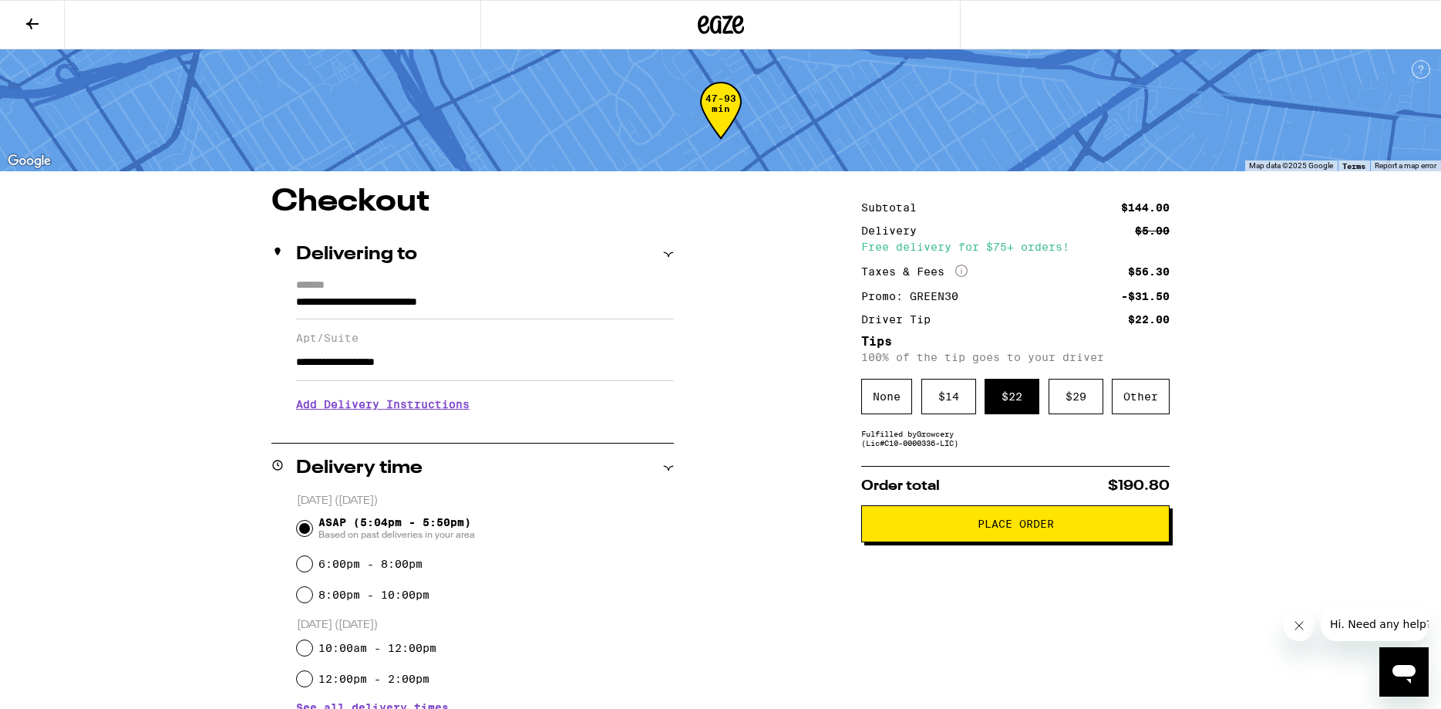
click at [1022, 529] on span "Place Order" at bounding box center [1016, 523] width 76 height 11
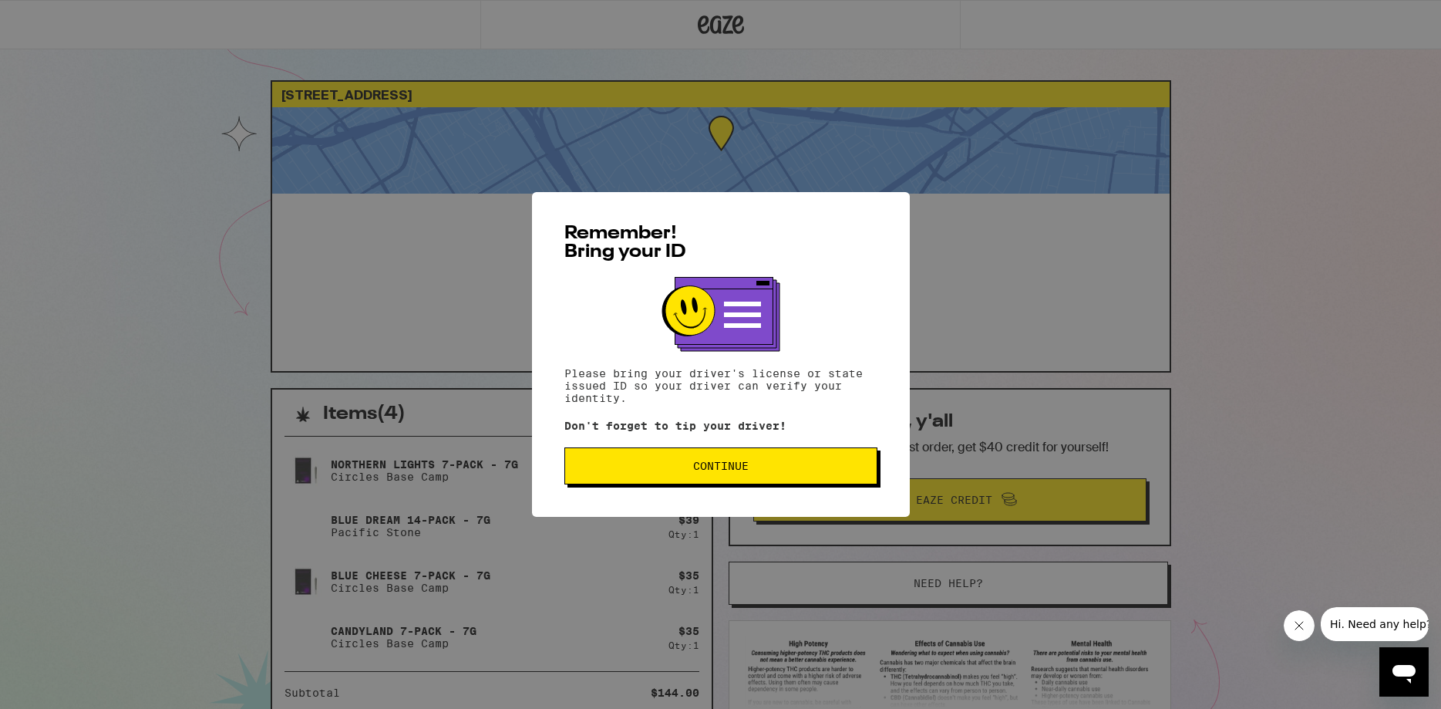
click at [699, 467] on span "Continue" at bounding box center [721, 465] width 56 height 11
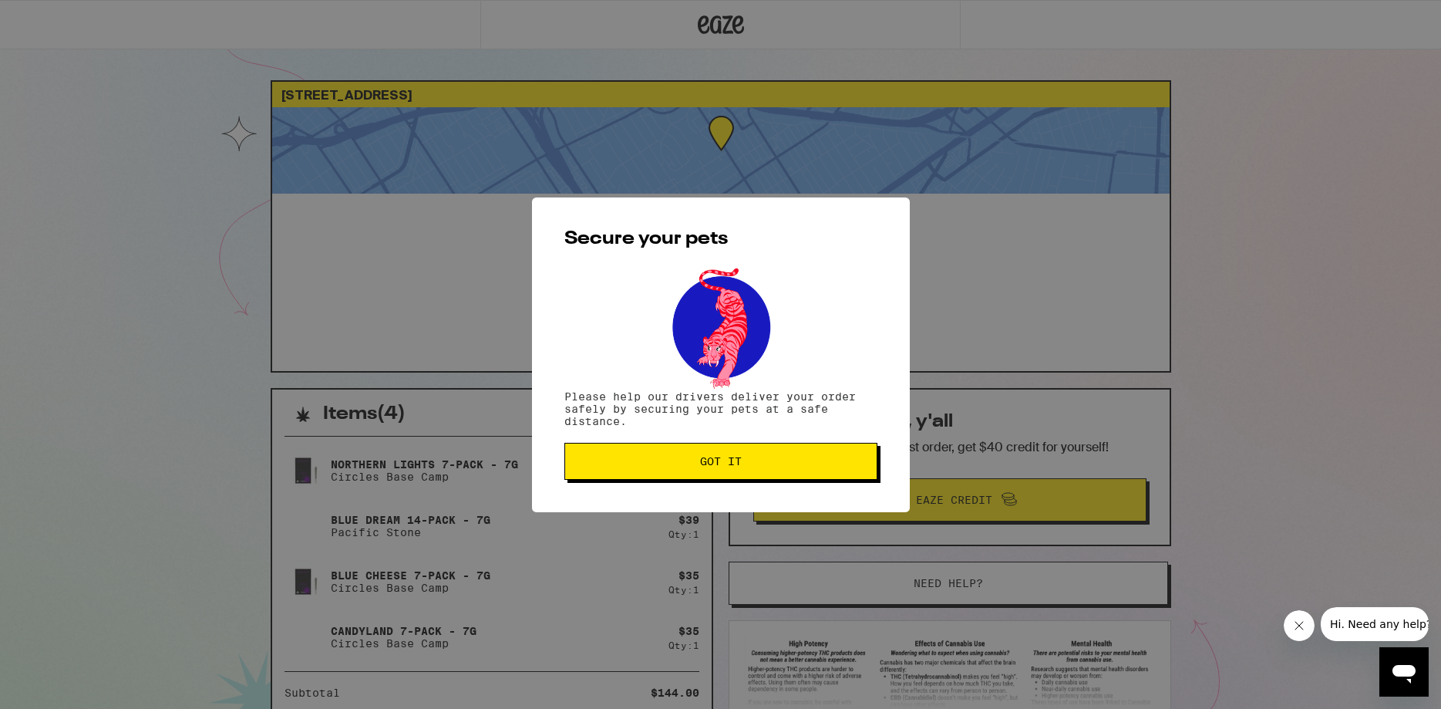
click at [699, 467] on span "Got it" at bounding box center [721, 461] width 287 height 11
